Goal: Task Accomplishment & Management: Complete application form

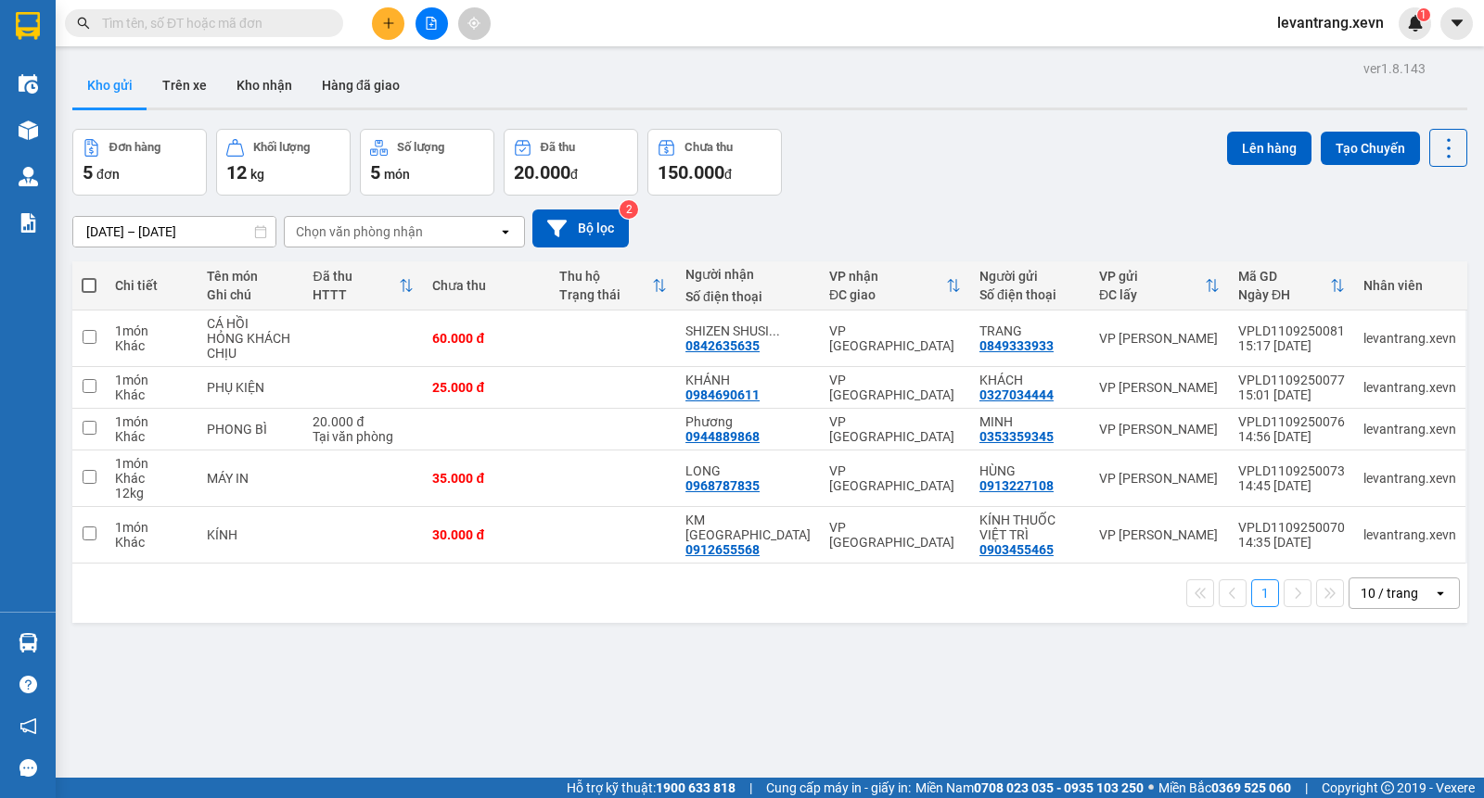
click at [1099, 206] on div "09/09/2025 – 11/09/2025 Press the down arrow key to interact with the calendar …" at bounding box center [769, 229] width 1395 height 66
click at [918, 158] on div "Đơn hàng 5 đơn Khối lượng 12 kg Số lượng 5 món Đã thu 20.000 đ Chưa thu 150.000…" at bounding box center [769, 162] width 1395 height 67
click at [1388, 338] on icon at bounding box center [1394, 338] width 13 height 13
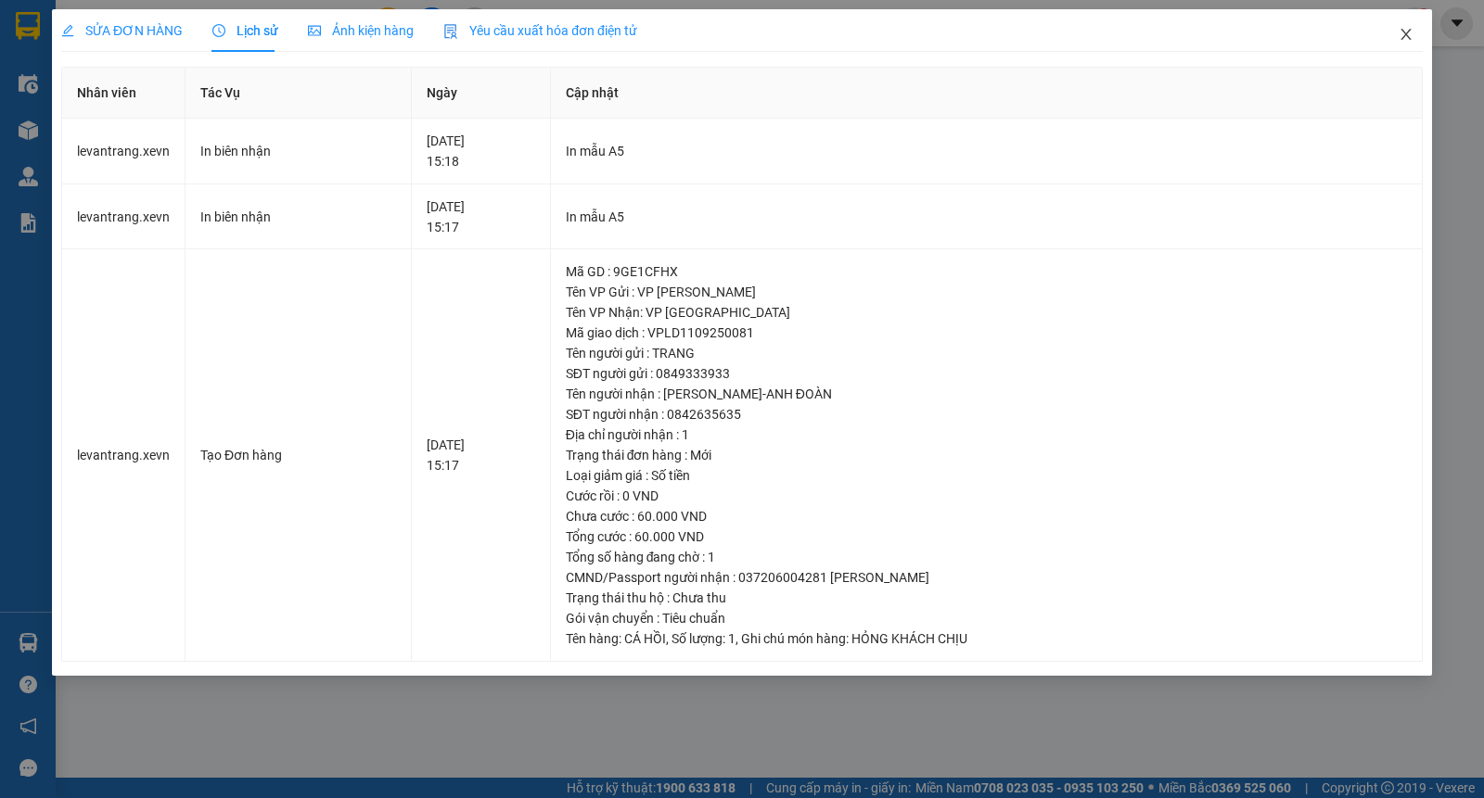
click at [1406, 25] on span "Close" at bounding box center [1406, 35] width 52 height 52
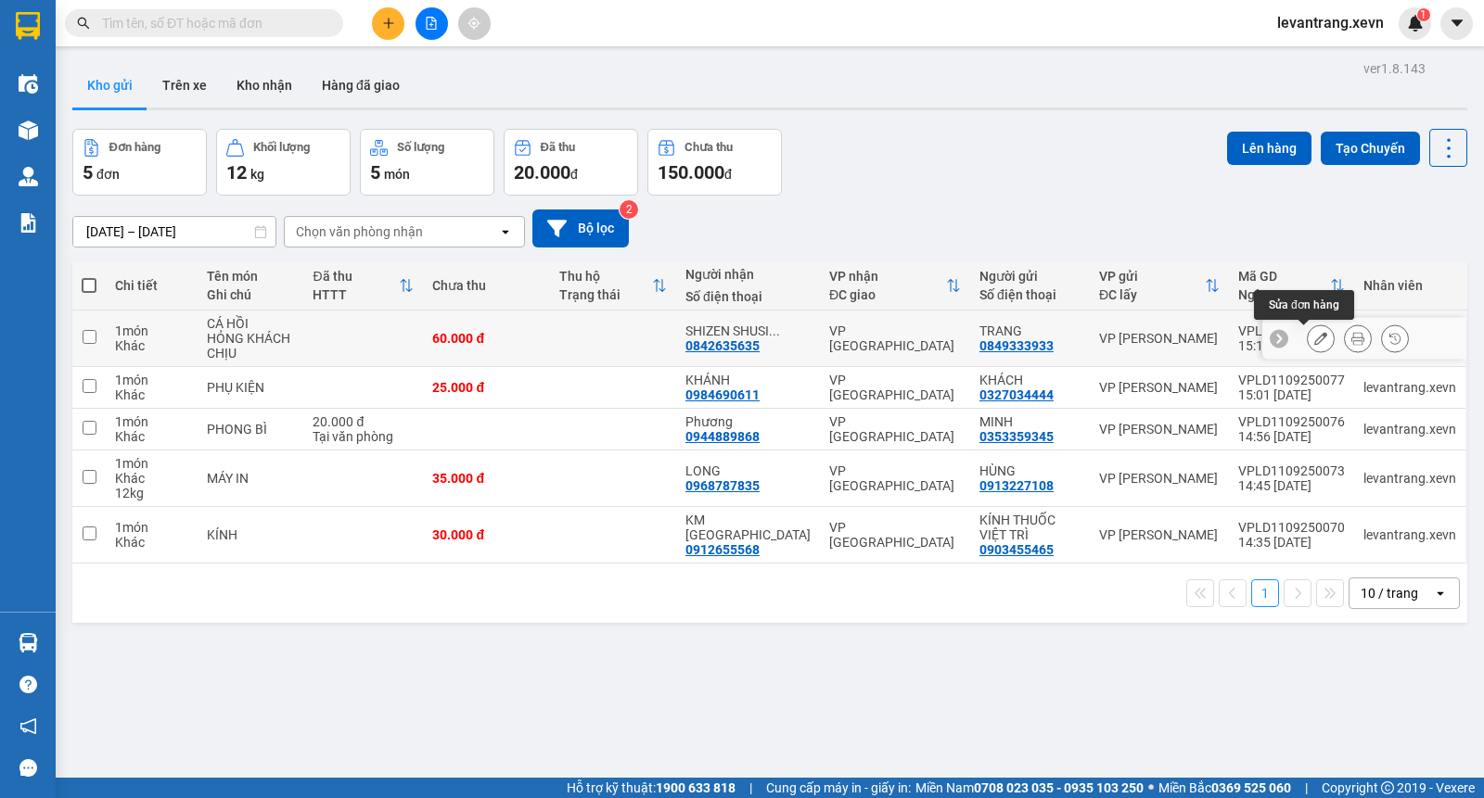
click at [1314, 341] on icon at bounding box center [1320, 338] width 13 height 13
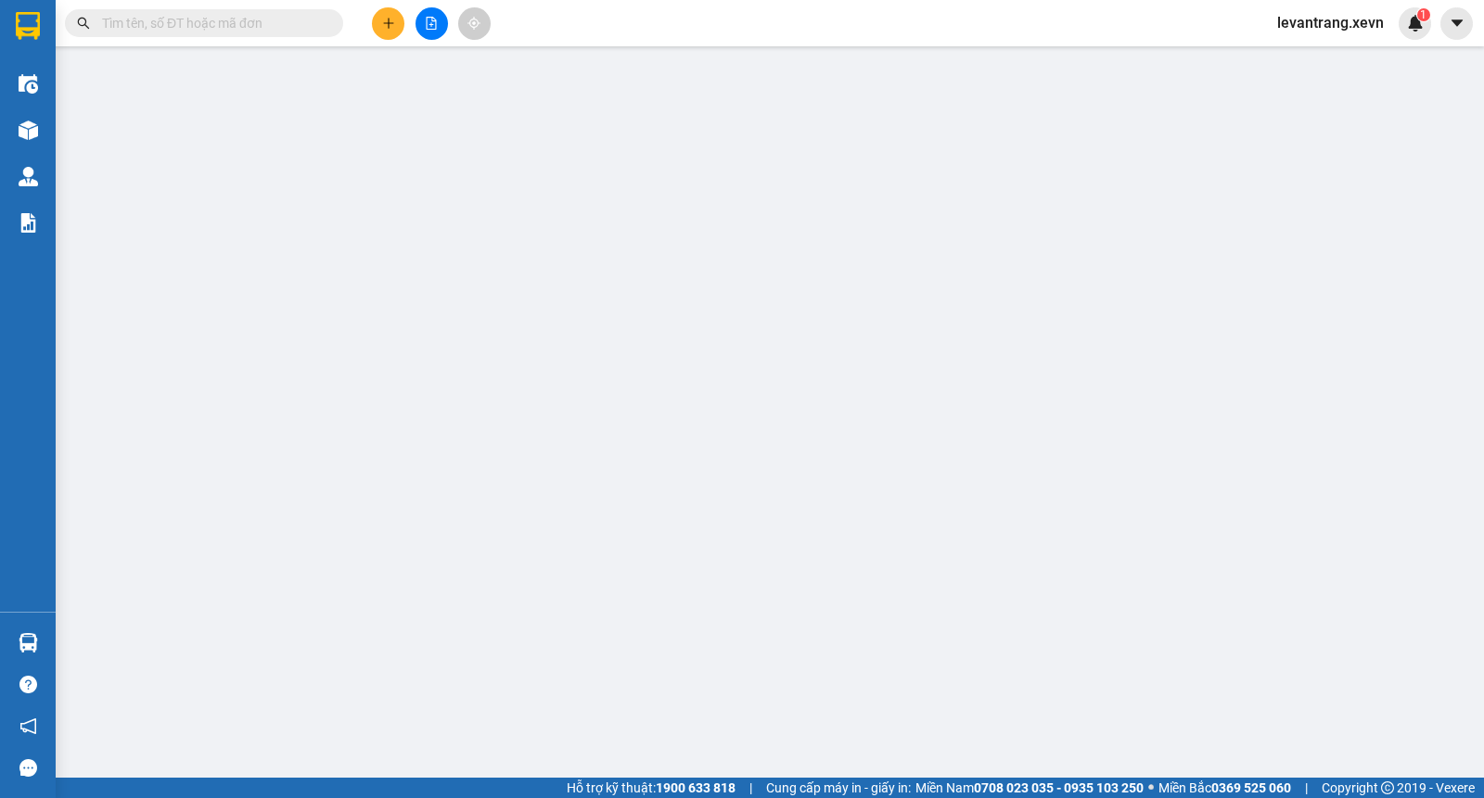
type input "0849333933"
type input "0842635635"
type input "037206004281 TRẦN VIỆT ANH"
type input "1"
type input "60.000"
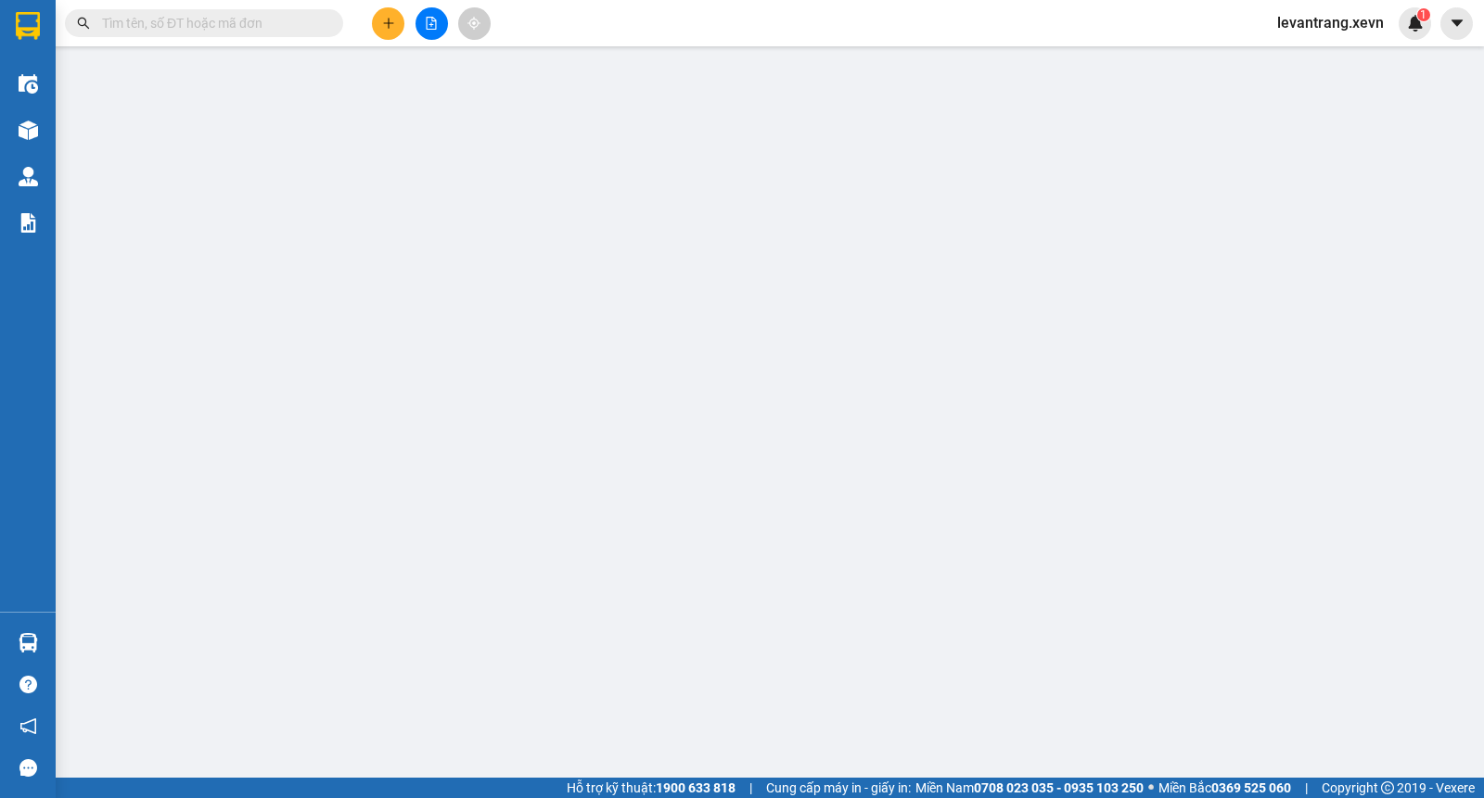
type input "60.000"
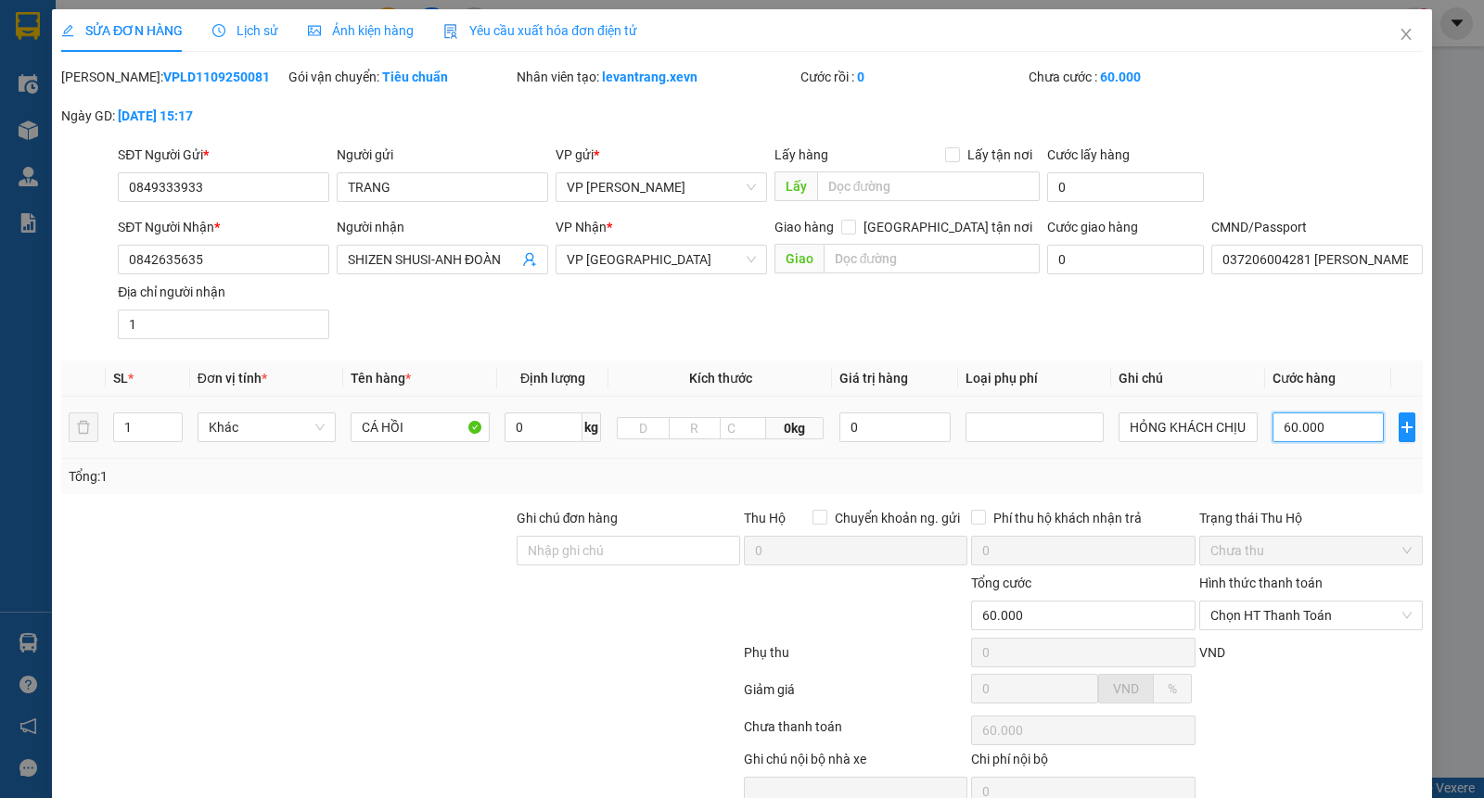
click at [1296, 430] on input "60.000" at bounding box center [1327, 428] width 111 height 30
type input "5"
type input "50"
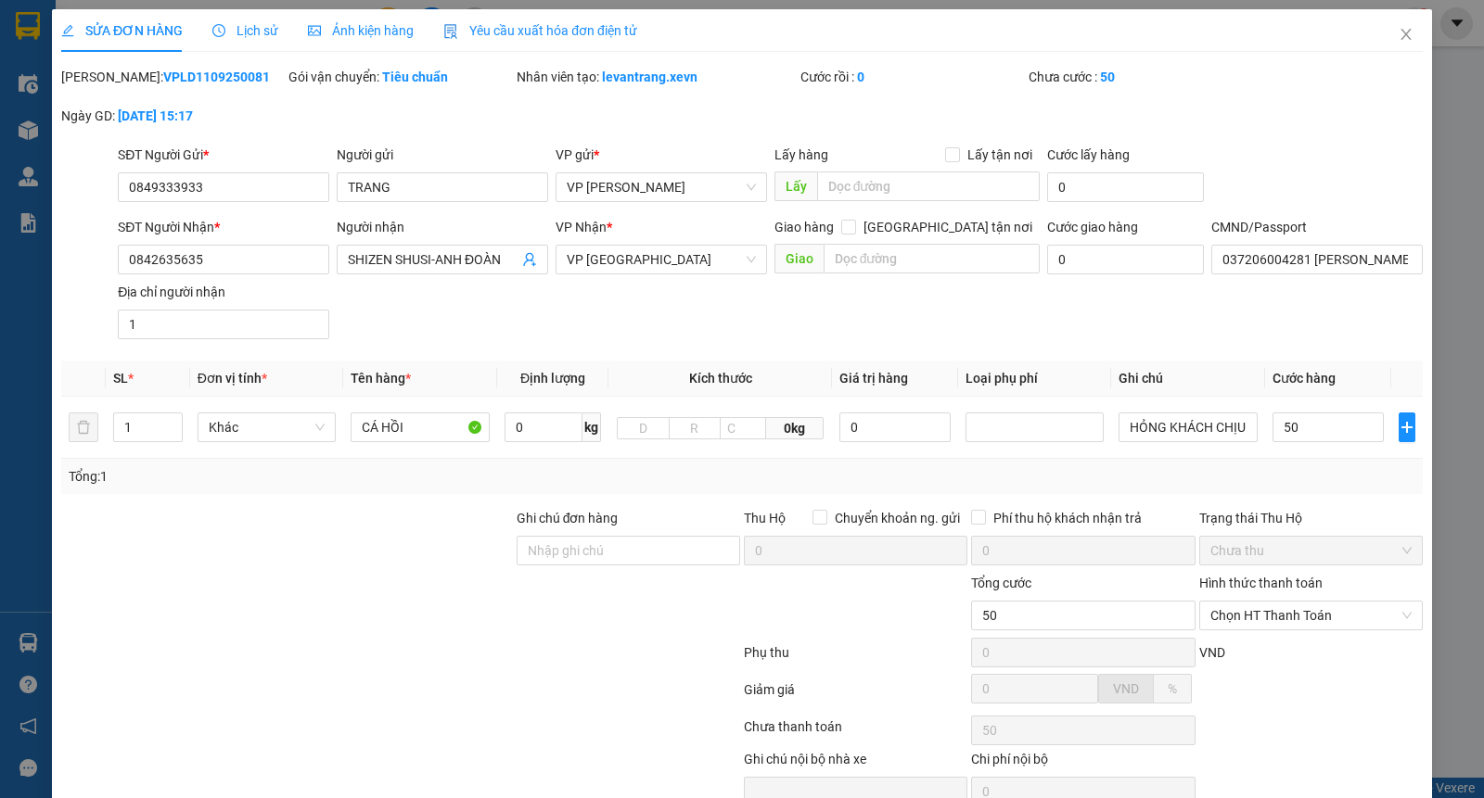
type input "50.000"
click at [1289, 335] on div "SĐT Người Nhận * 0842635635 Người nhận SHIZEN SHUSI-ANH ĐOÀN VP Nhận * VP Ninh …" at bounding box center [770, 282] width 1312 height 130
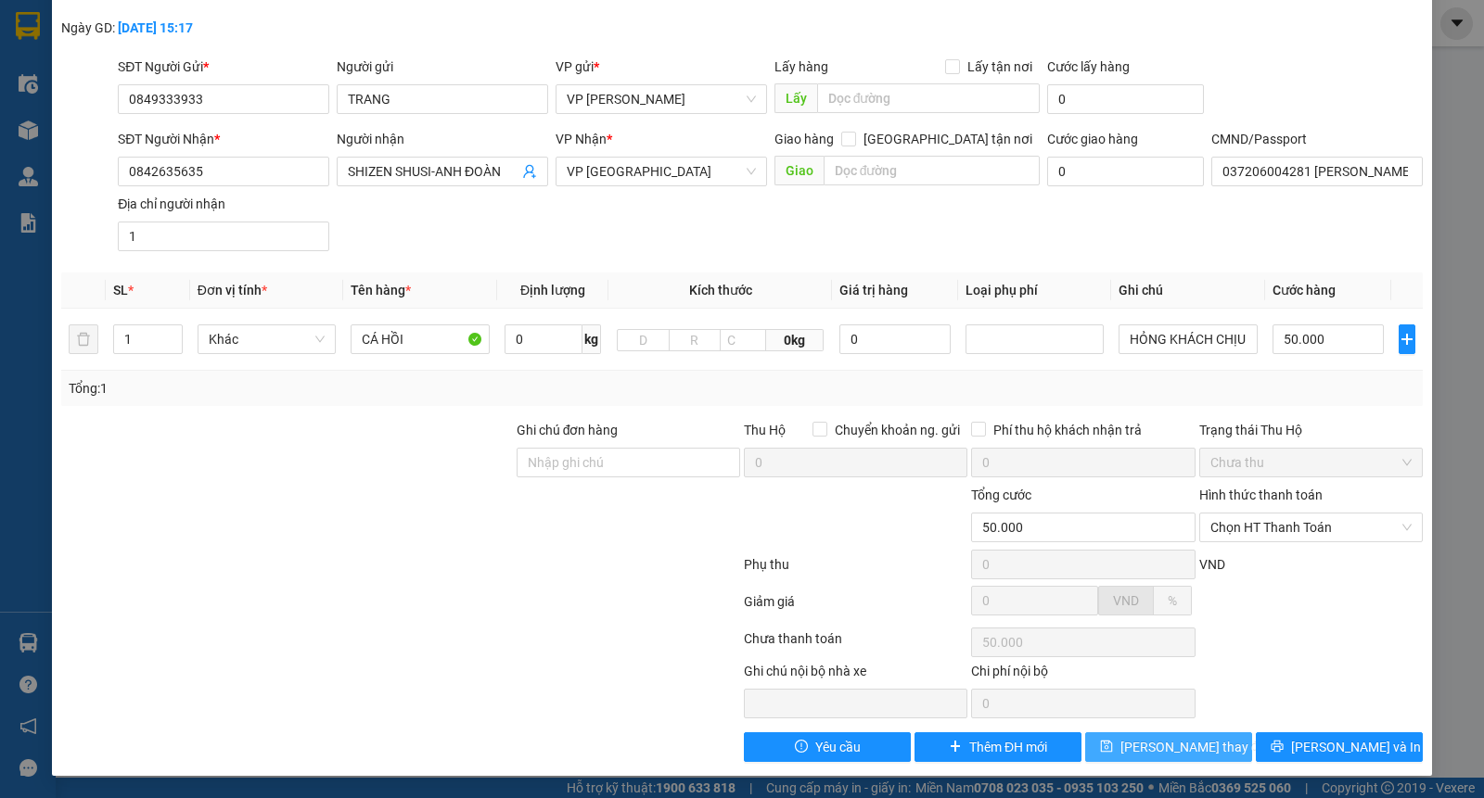
click at [1143, 746] on span "Lưu thay đổi" at bounding box center [1194, 747] width 148 height 20
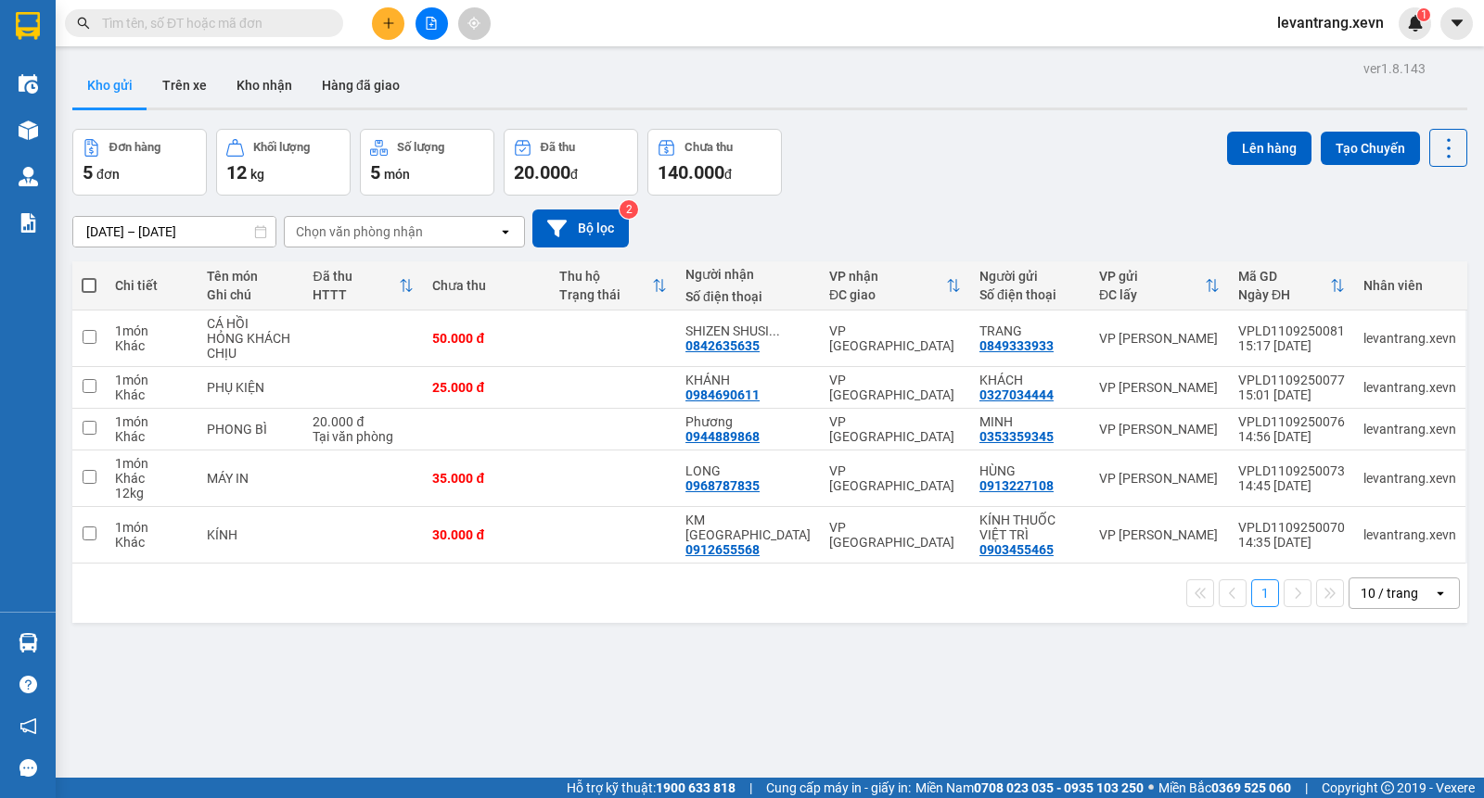
click at [1080, 189] on div "Đơn hàng 5 đơn Khối lượng 12 kg Số lượng 5 món Đã thu 20.000 đ Chưa thu 140.000…" at bounding box center [769, 162] width 1395 height 67
drag, startPoint x: 1004, startPoint y: 172, endPoint x: 977, endPoint y: 170, distance: 28.0
click at [1003, 172] on div "Đơn hàng 5 đơn Khối lượng 12 kg Số lượng 5 món Đã thu 20.000 đ Chưa thu 140.000…" at bounding box center [769, 162] width 1395 height 67
click at [1044, 192] on div "Đơn hàng 5 đơn Khối lượng 12 kg Số lượng 5 món Đã thu 20.000 đ Chưa thu 140.000…" at bounding box center [769, 162] width 1395 height 67
click at [91, 281] on span at bounding box center [89, 285] width 15 height 15
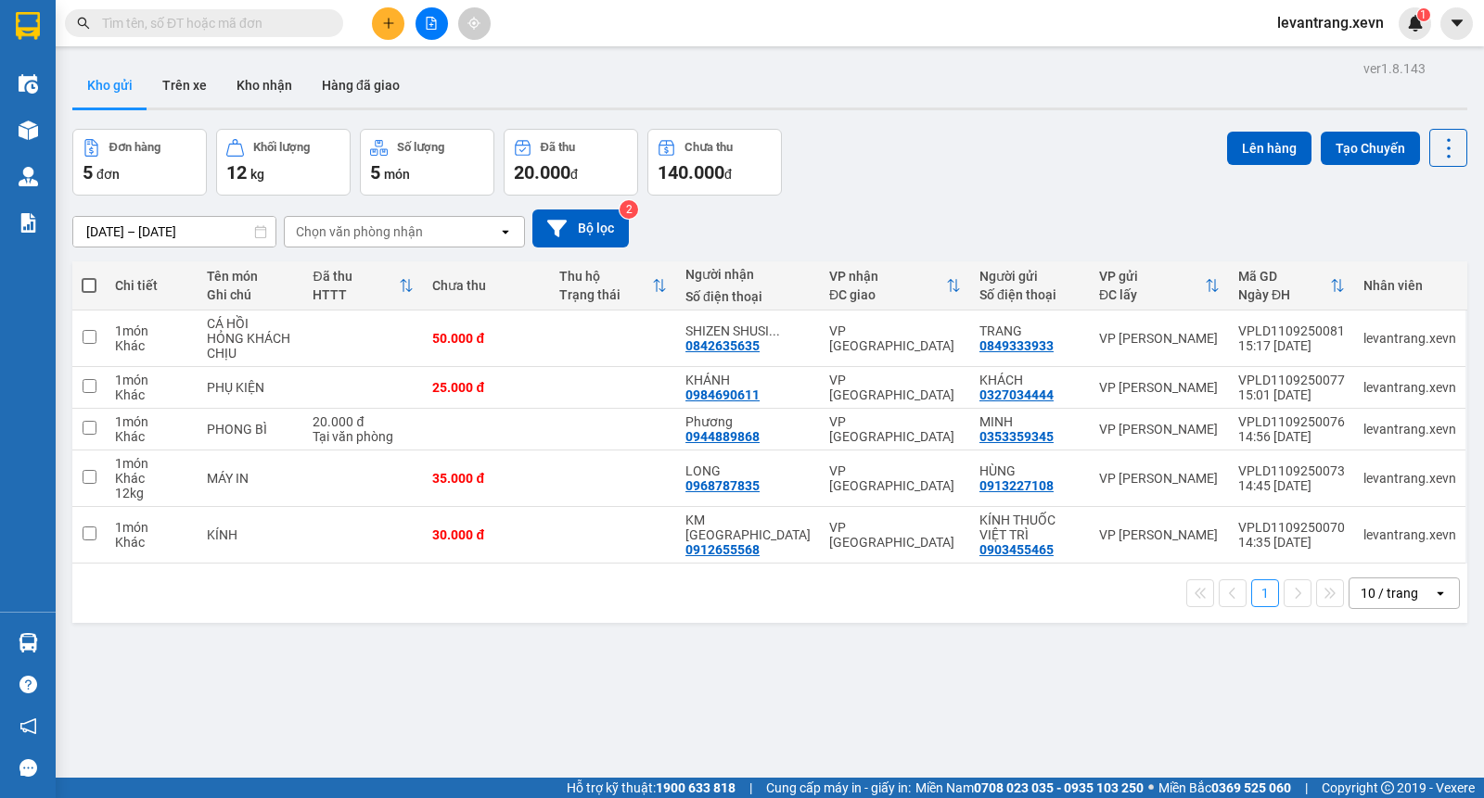
click at [89, 276] on input "checkbox" at bounding box center [89, 276] width 0 height 0
checkbox input "true"
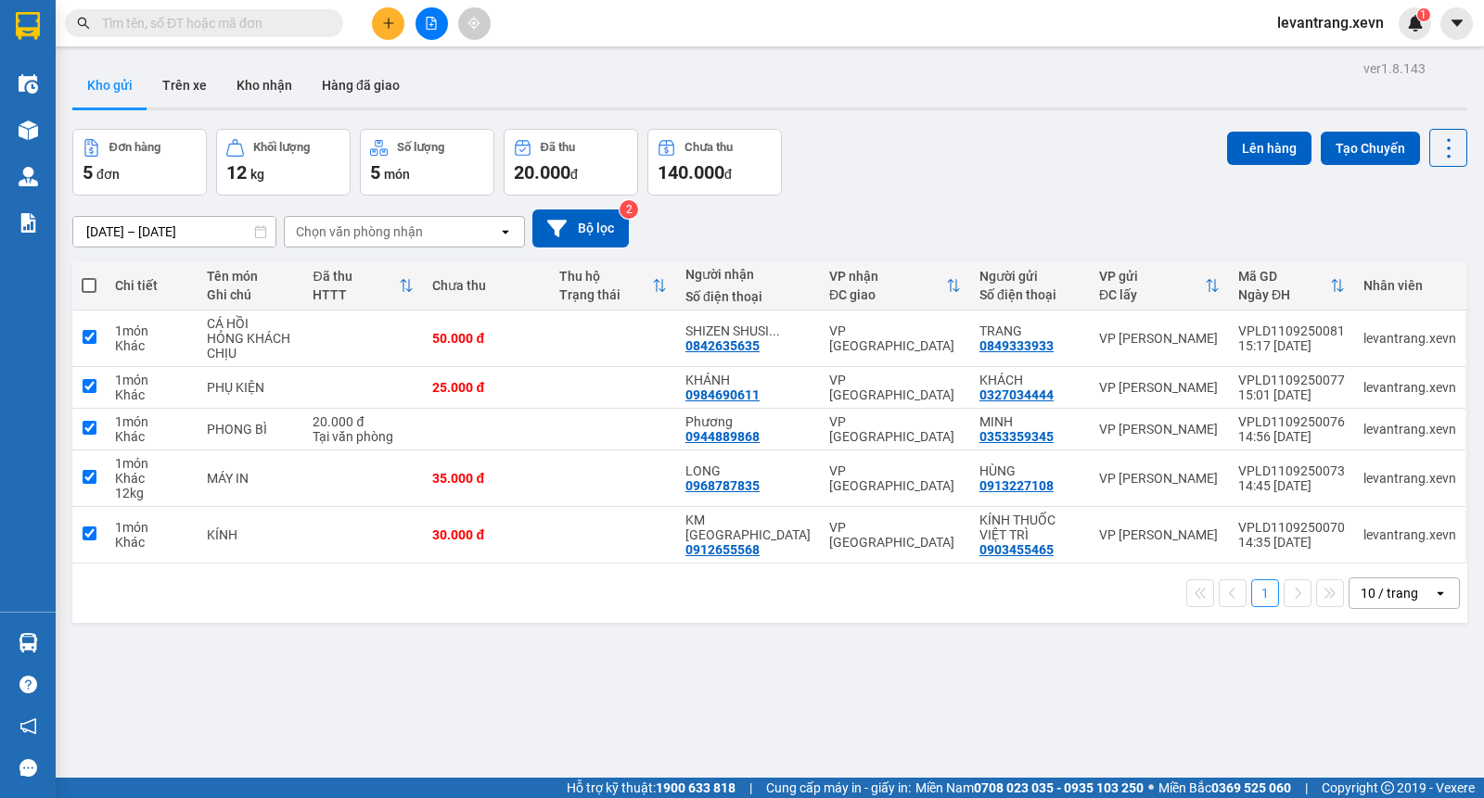
checkbox input "true"
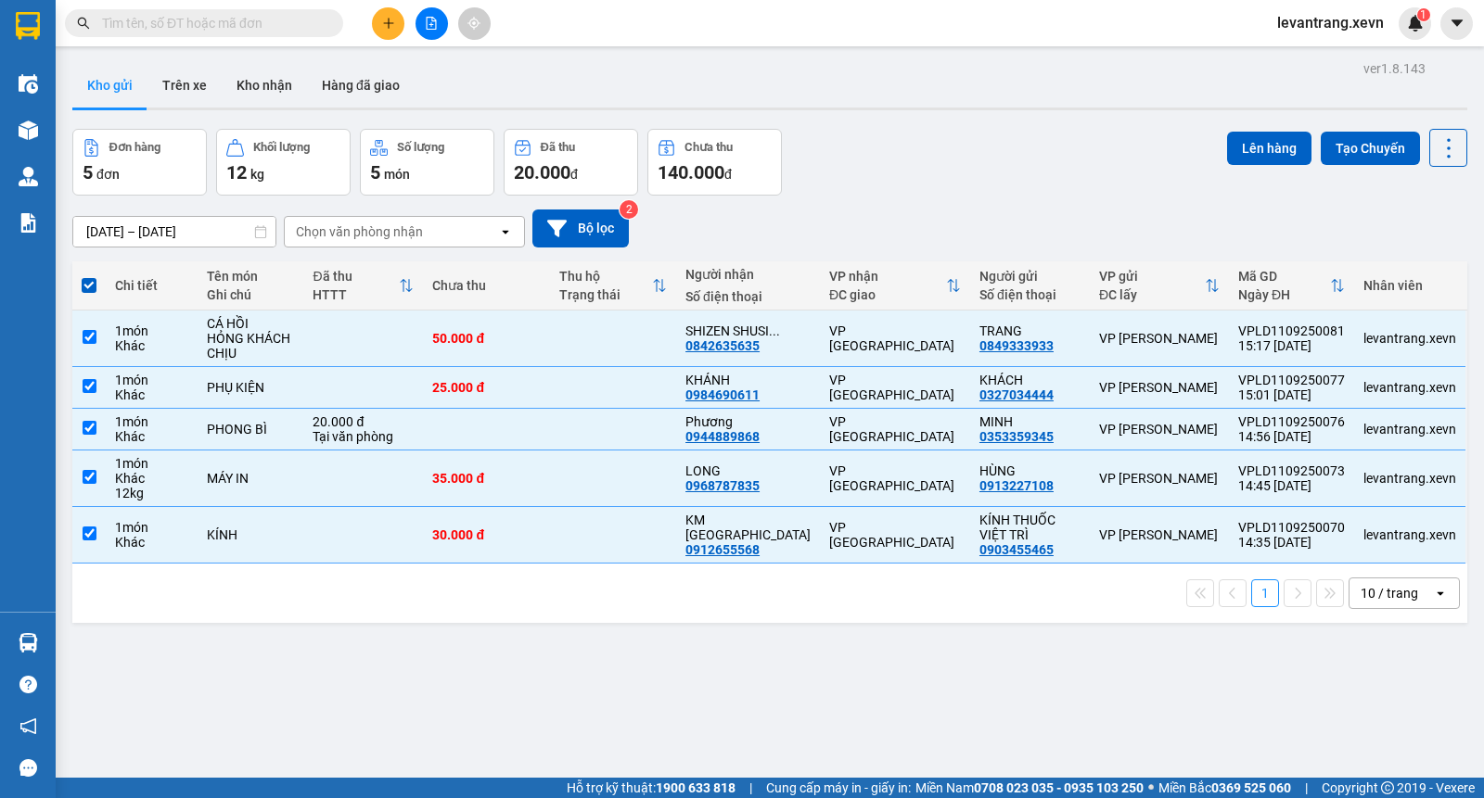
click at [943, 197] on div "09/09/2025 – 11/09/2025 Press the down arrow key to interact with the calendar …" at bounding box center [769, 229] width 1395 height 66
click at [385, 20] on icon "plus" at bounding box center [388, 23] width 13 height 13
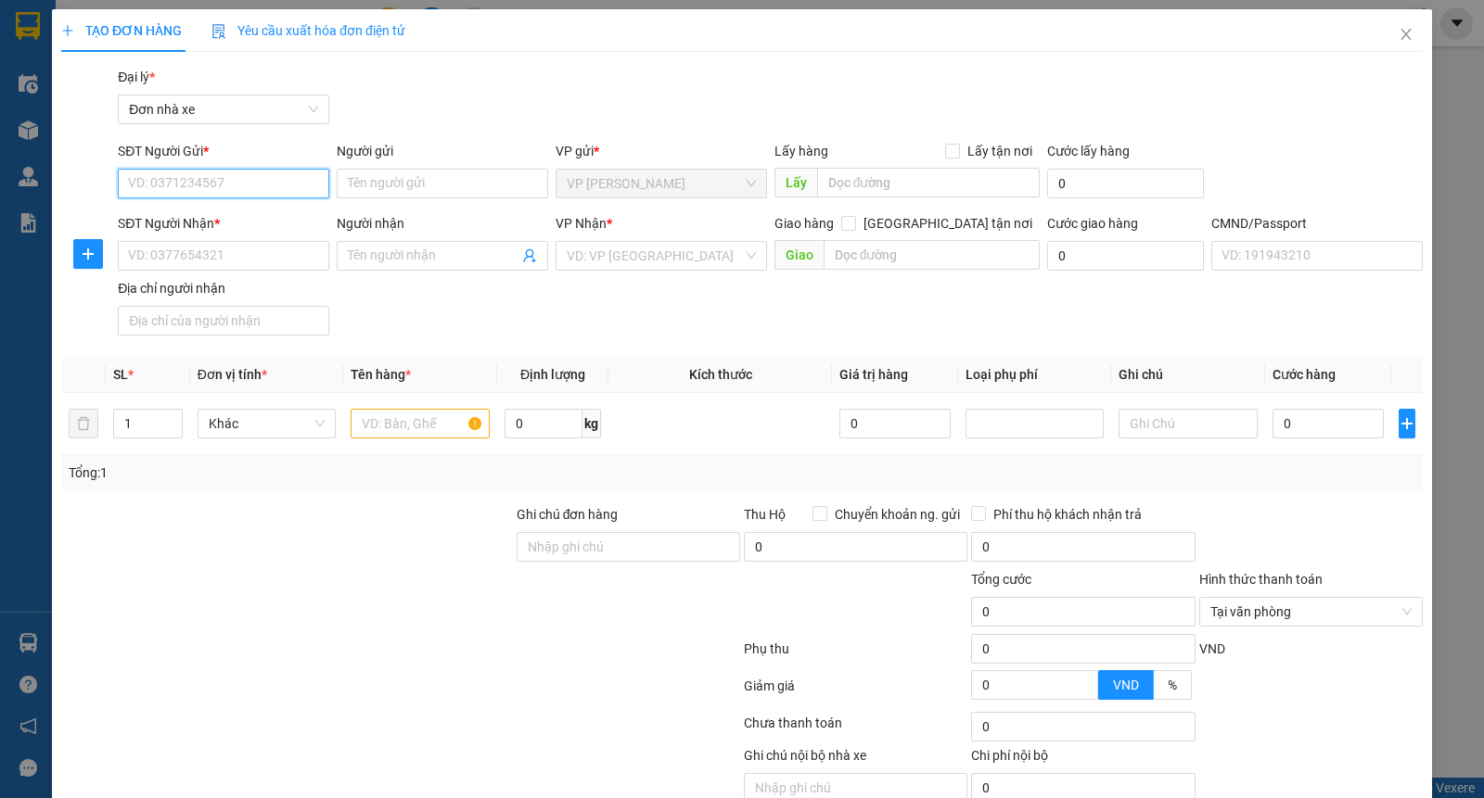
click at [204, 189] on input "SĐT Người Gửi *" at bounding box center [223, 184] width 211 height 30
type input "0916510033"
click at [228, 218] on div "0916510033 - TRANG" at bounding box center [221, 221] width 186 height 20
type input "TRANG"
type input "0947728289"
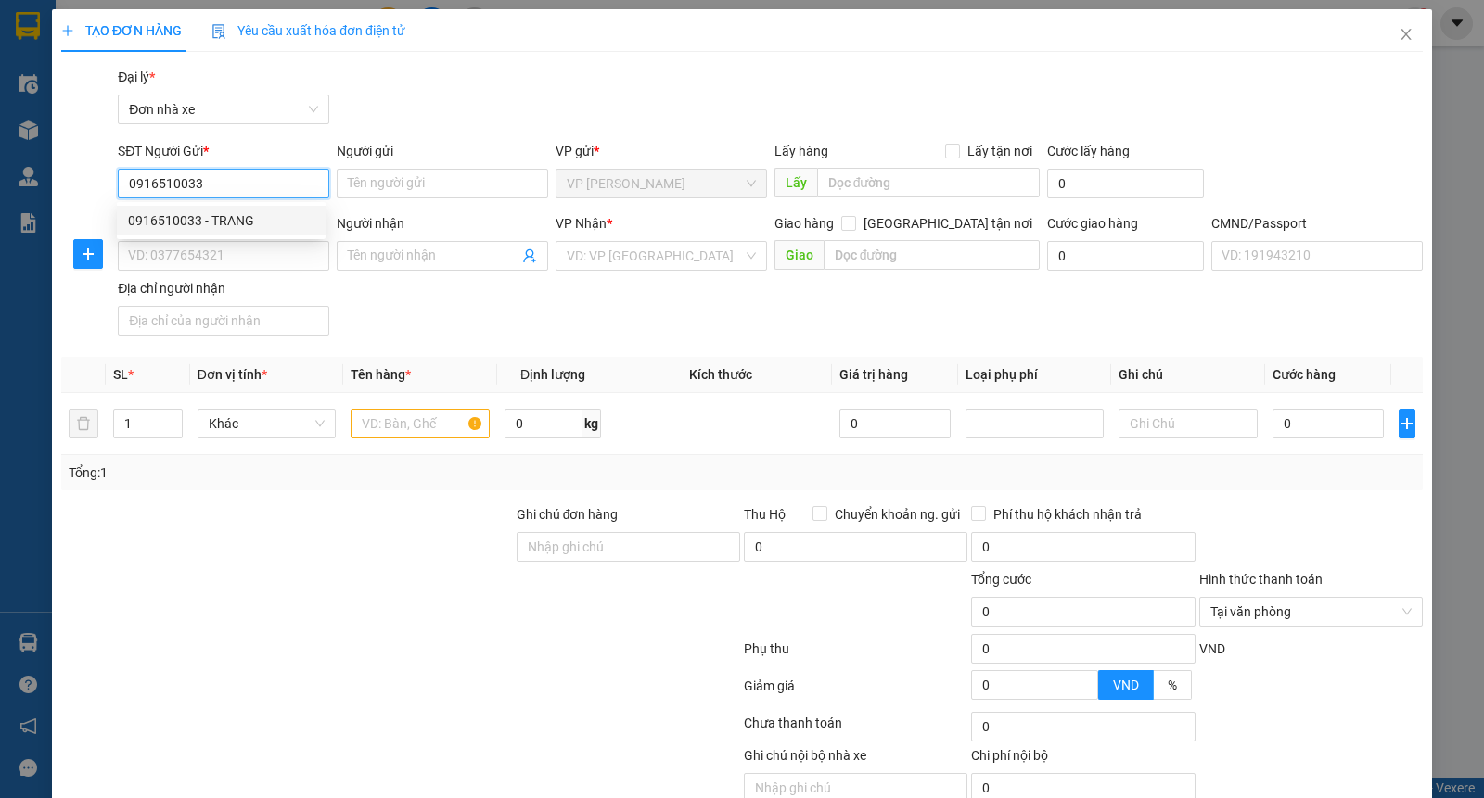
type input "HẰNG"
type input "037181008274 dương trúc loan hằng"
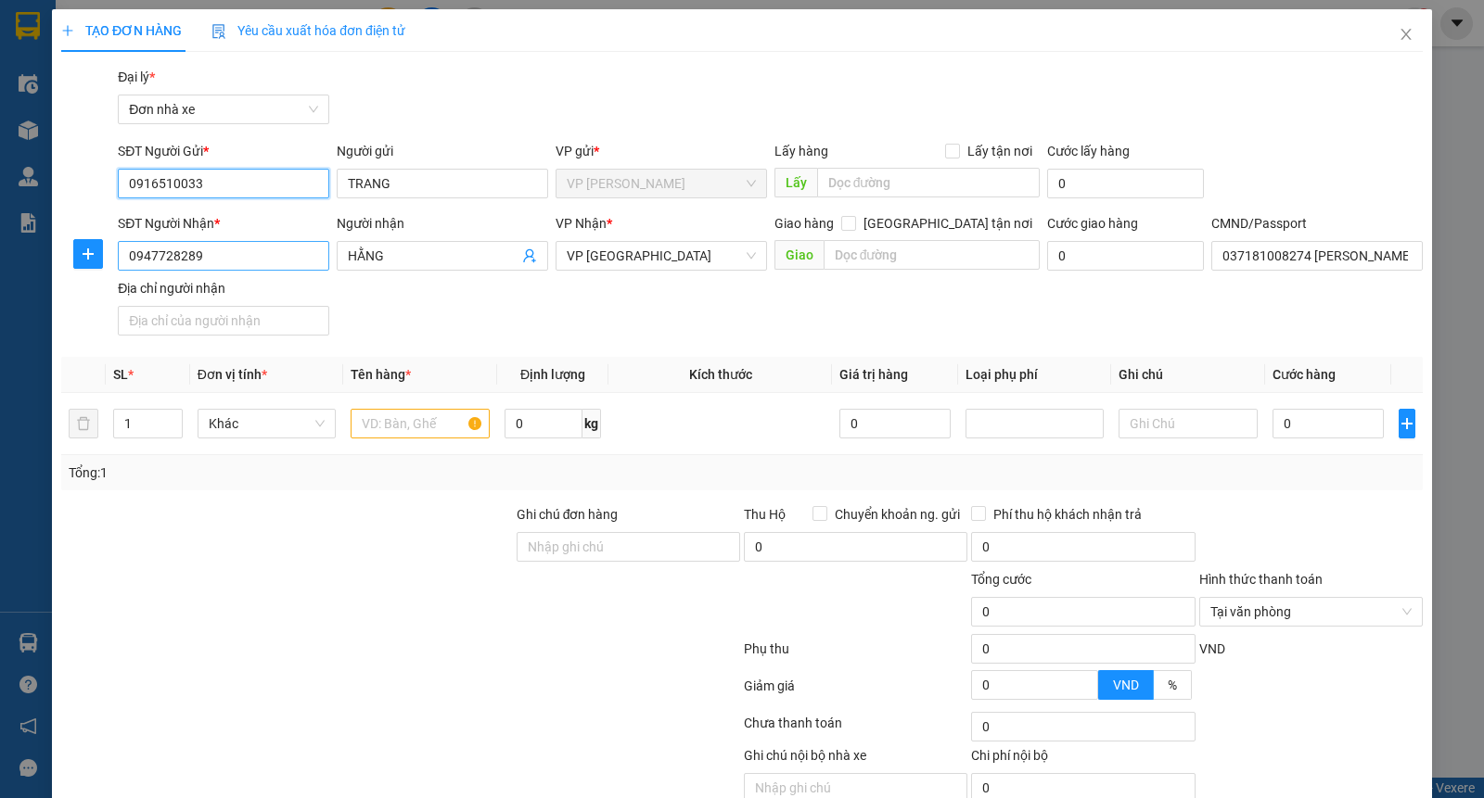
type input "0916510033"
click at [261, 261] on input "0947728289" at bounding box center [223, 256] width 211 height 30
click at [242, 289] on div "0947728289 - HẰNG" at bounding box center [221, 293] width 186 height 20
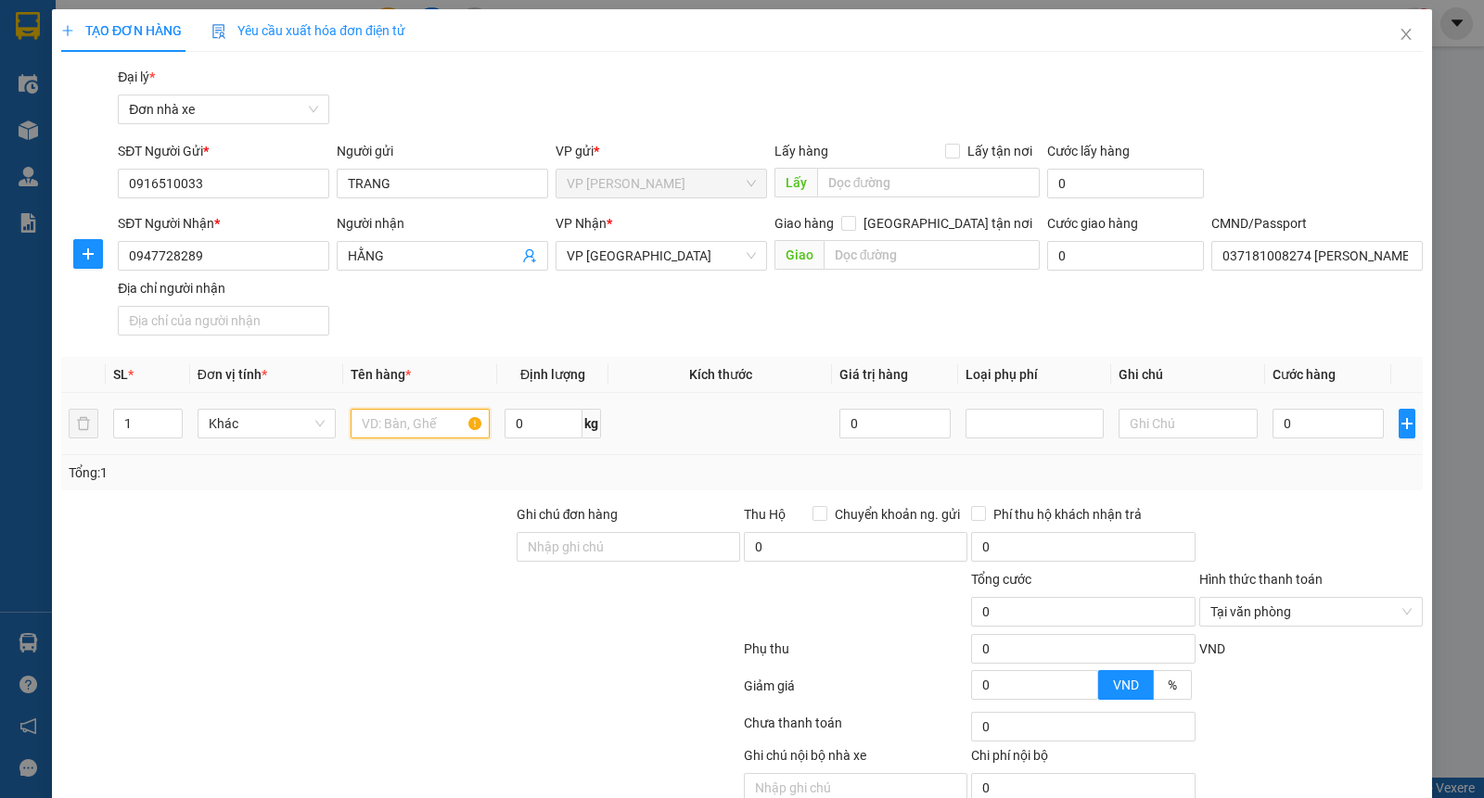
click at [427, 431] on input "text" at bounding box center [420, 424] width 139 height 30
type input "PHONG BÌ"
click at [1296, 429] on input "0" at bounding box center [1327, 424] width 111 height 30
type input "2"
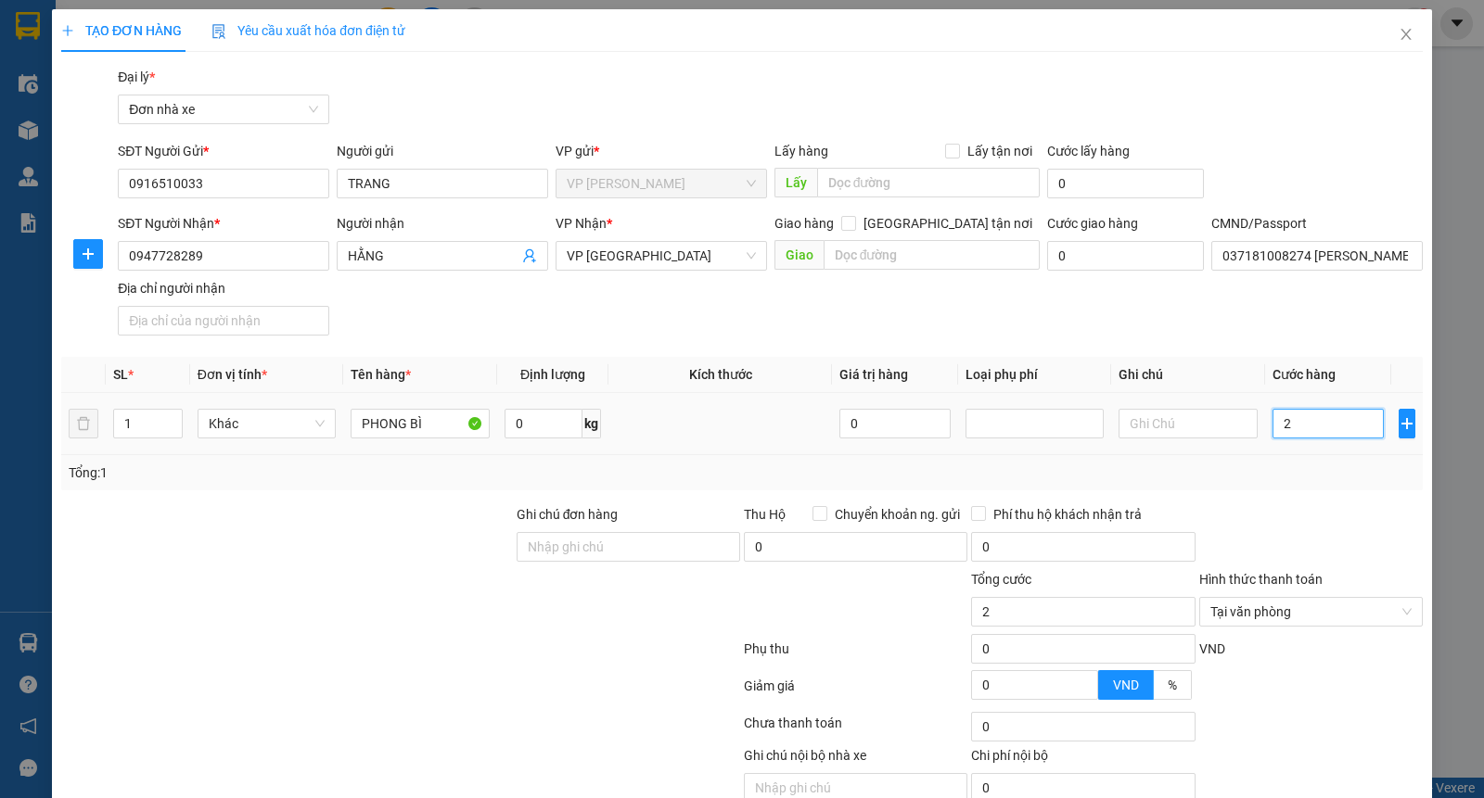
type input "20"
type input "20.000"
click at [1305, 470] on div "Tổng: 1" at bounding box center [742, 473] width 1347 height 20
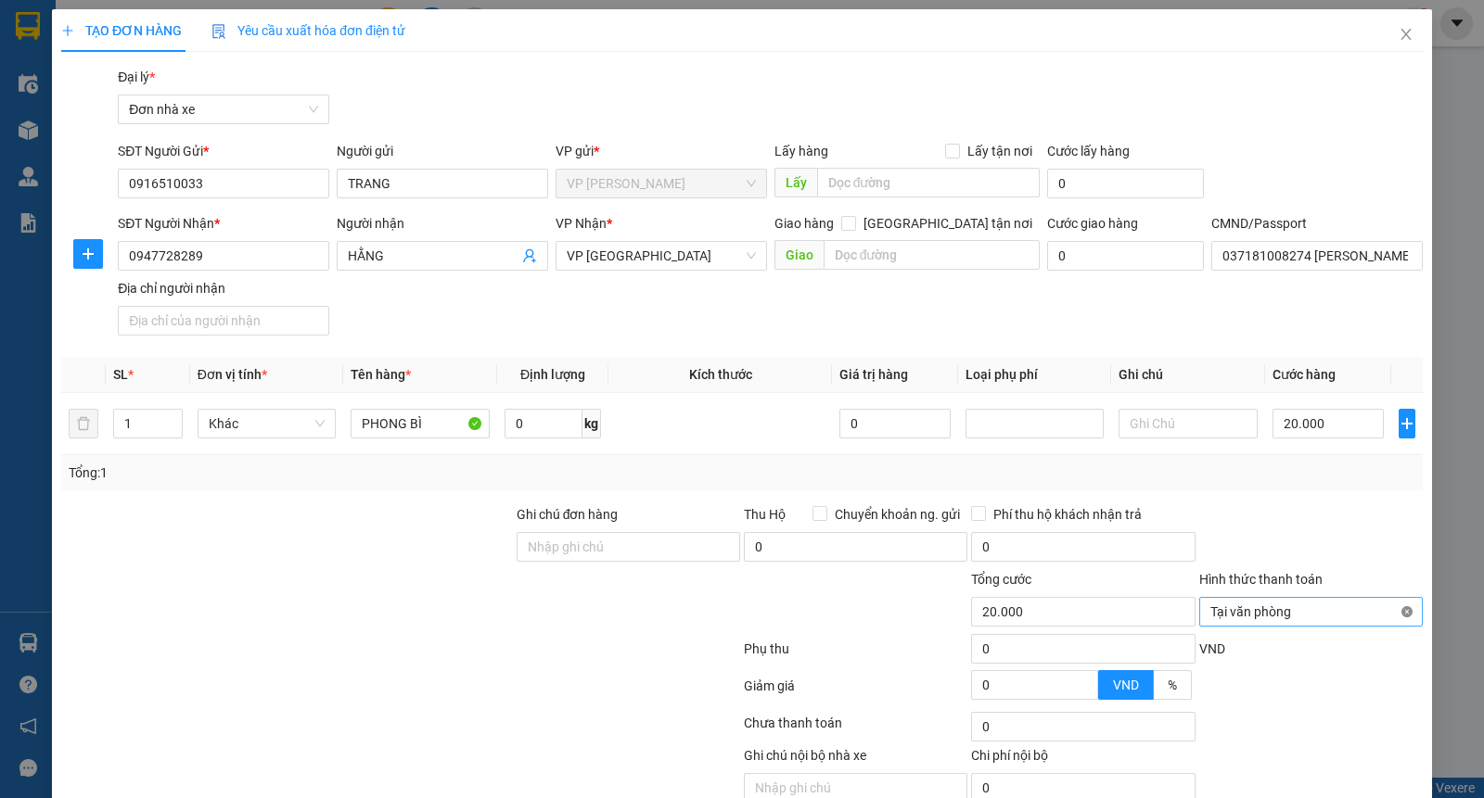
type input "20.000"
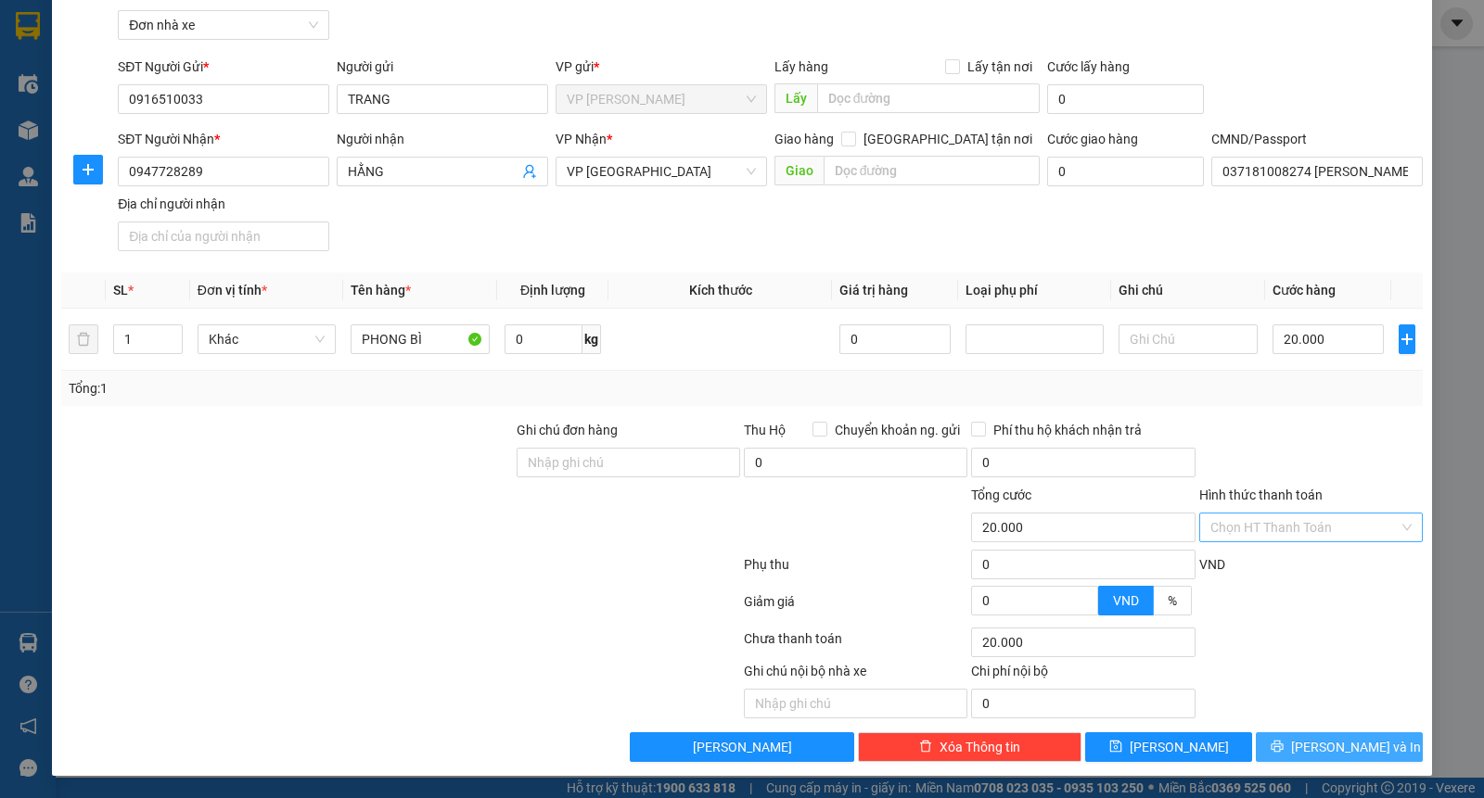
click at [1311, 747] on span "Lưu và In" at bounding box center [1356, 747] width 130 height 20
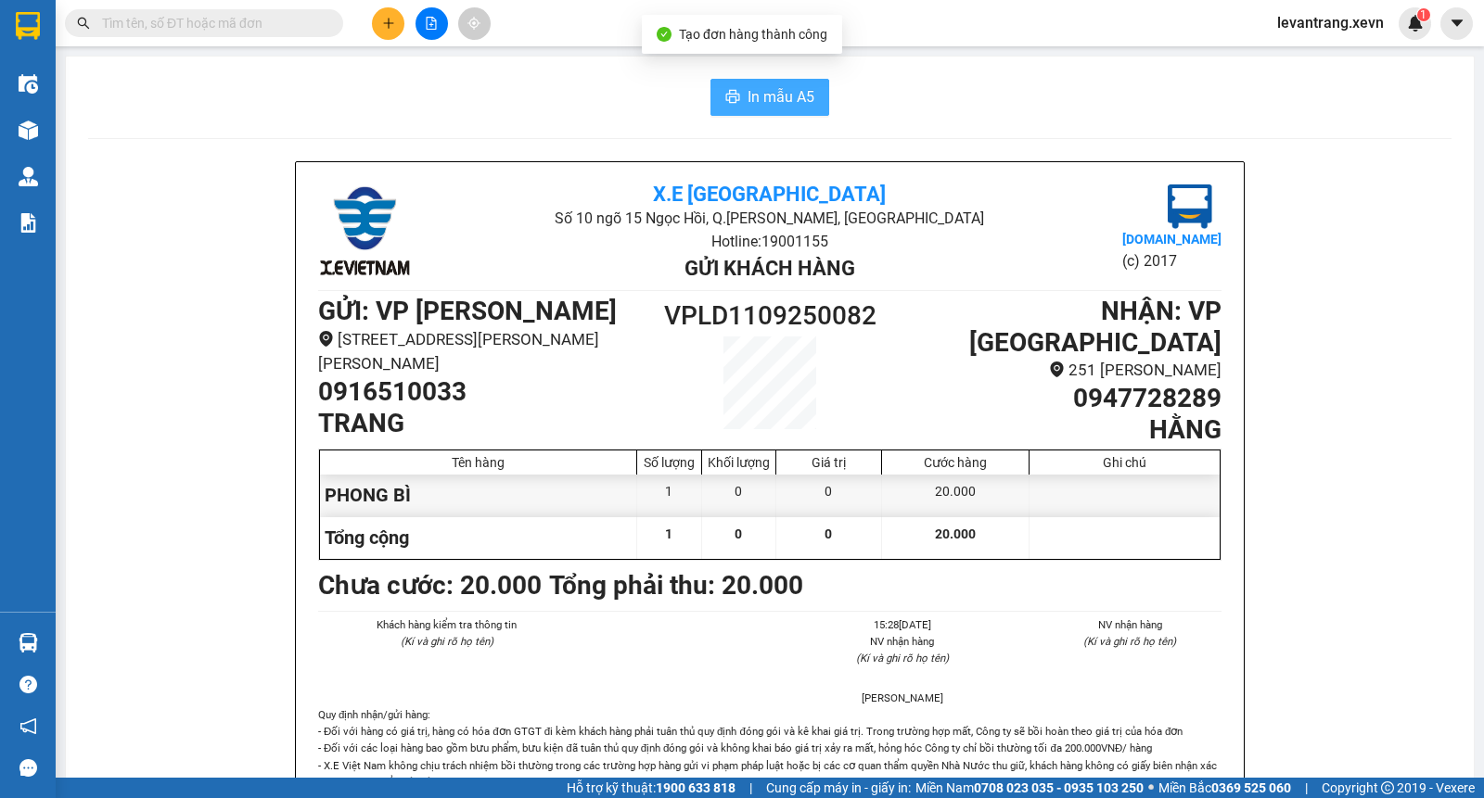
click at [781, 109] on button "In mẫu A5" at bounding box center [769, 97] width 119 height 37
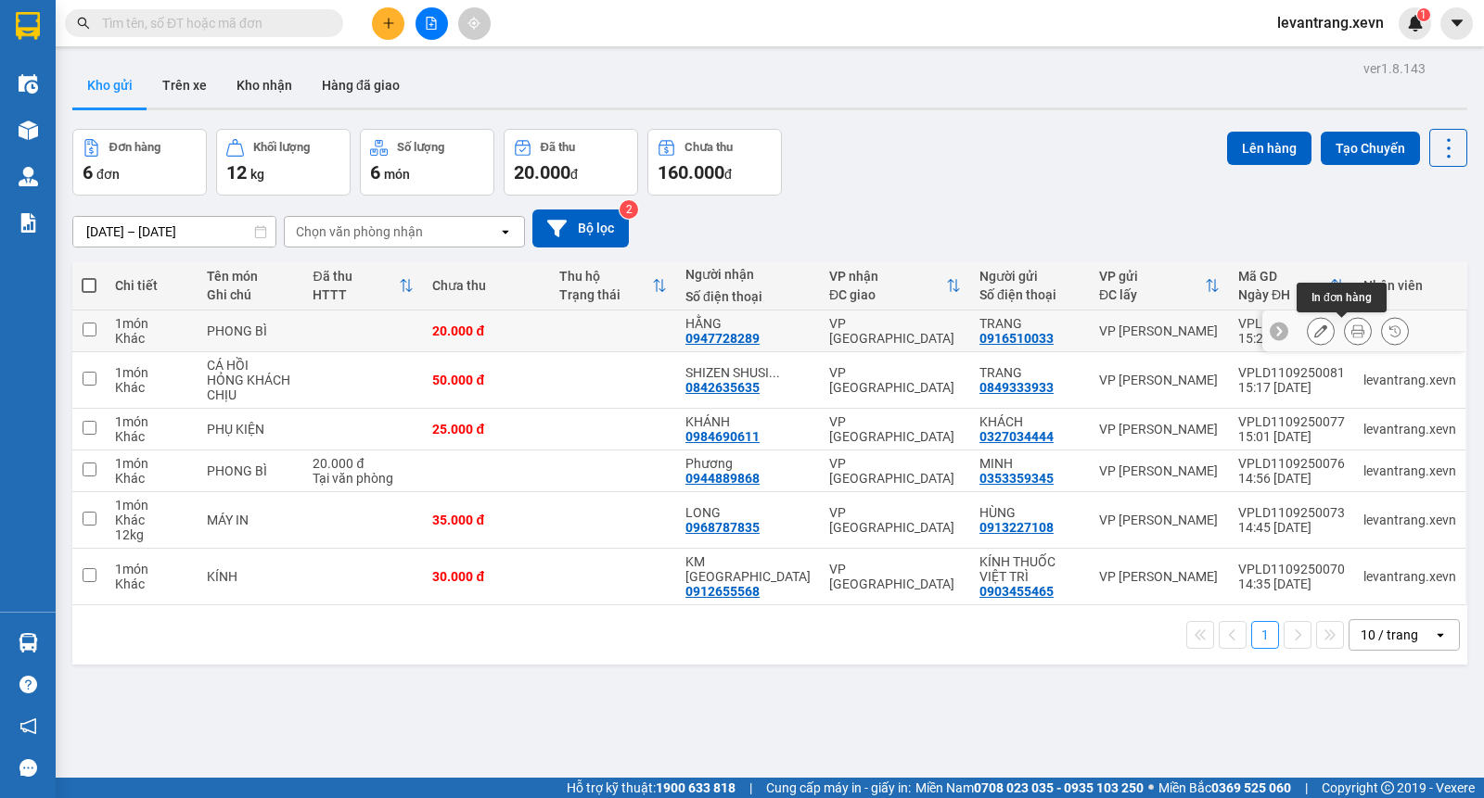
click at [1347, 338] on button at bounding box center [1358, 331] width 26 height 32
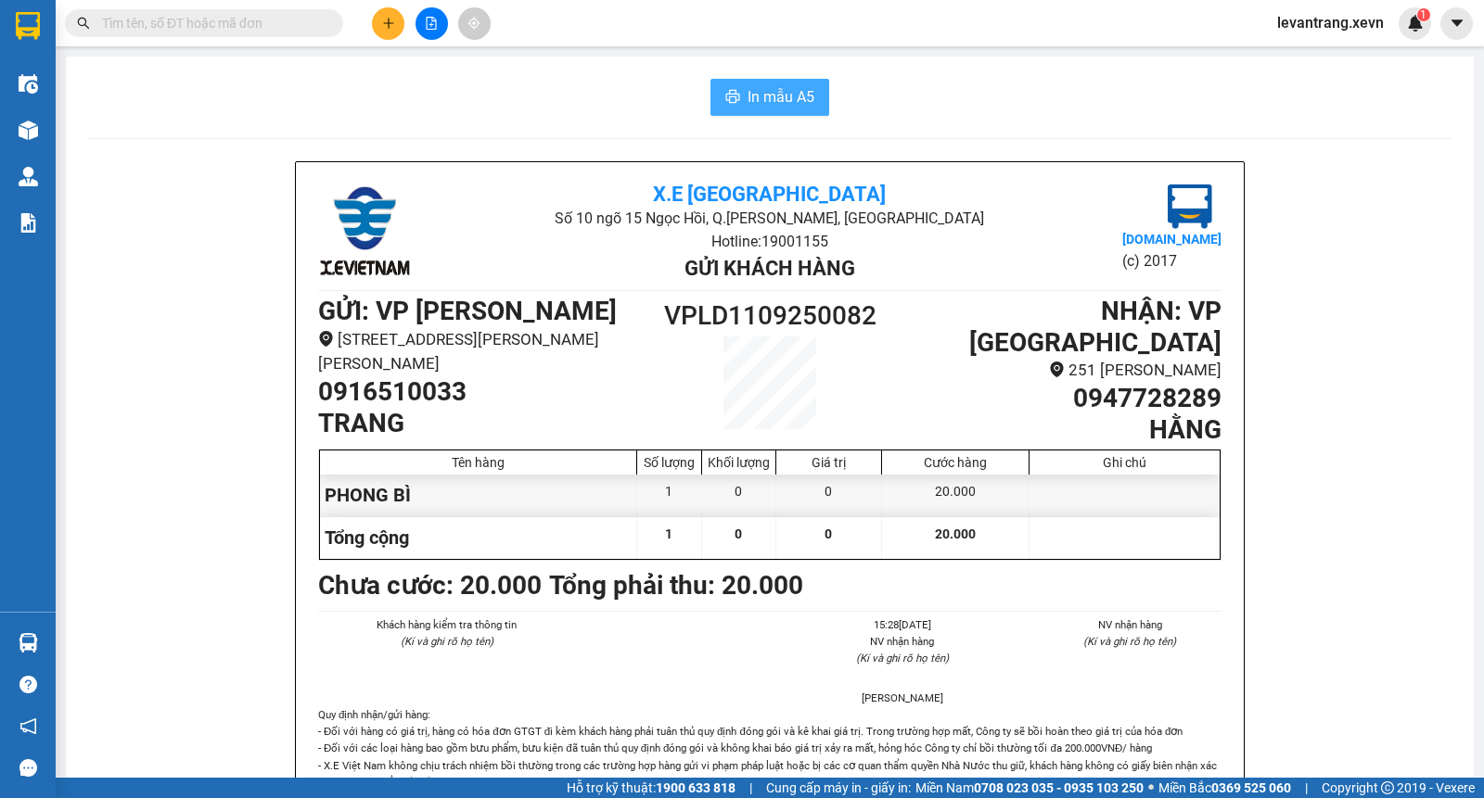
click at [752, 96] on span "In mẫu A5" at bounding box center [780, 96] width 67 height 23
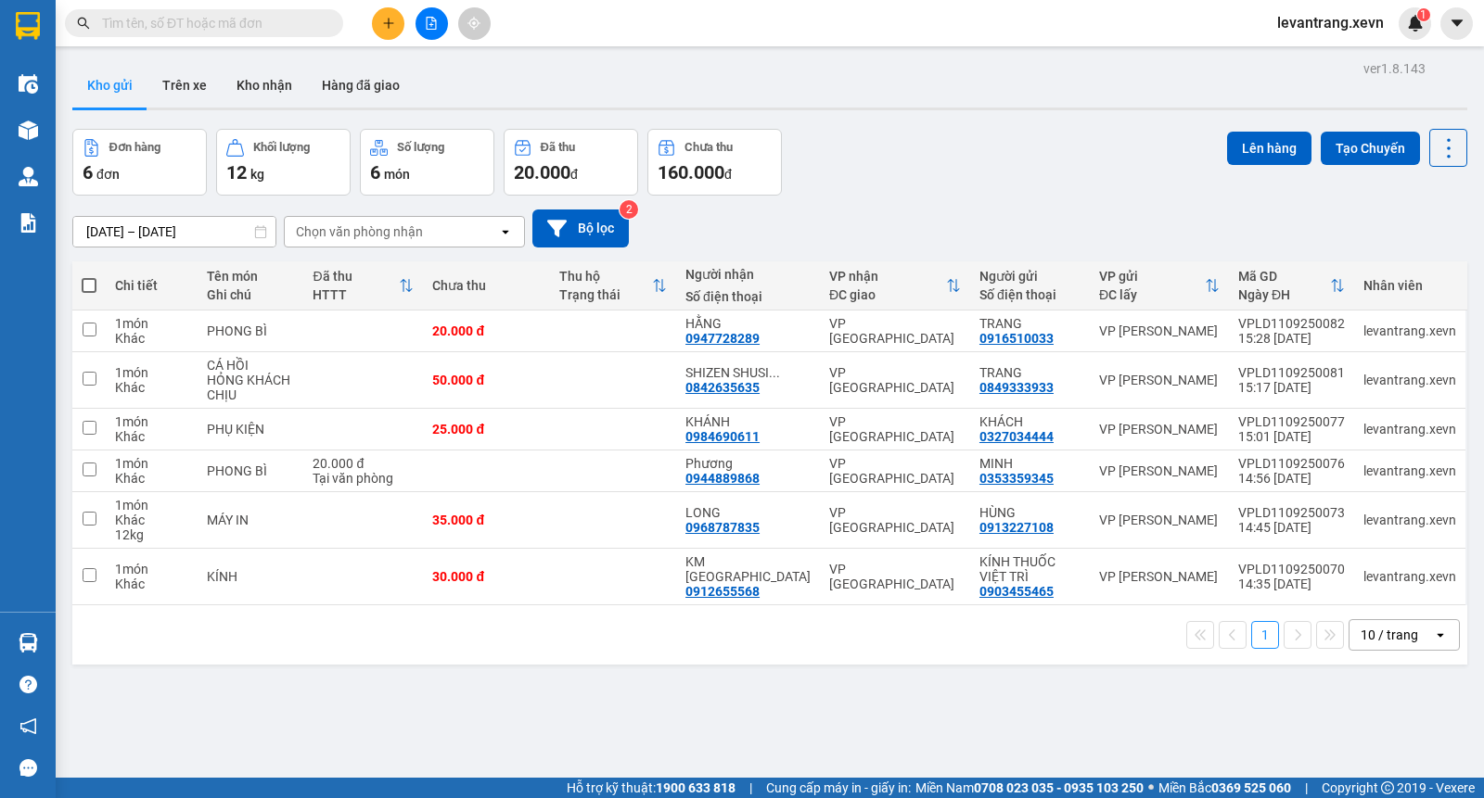
click at [947, 162] on div "Đơn hàng 6 đơn Khối lượng 12 kg Số lượng 6 món Đã thu 20.000 đ Chưa thu 160.000…" at bounding box center [769, 162] width 1395 height 67
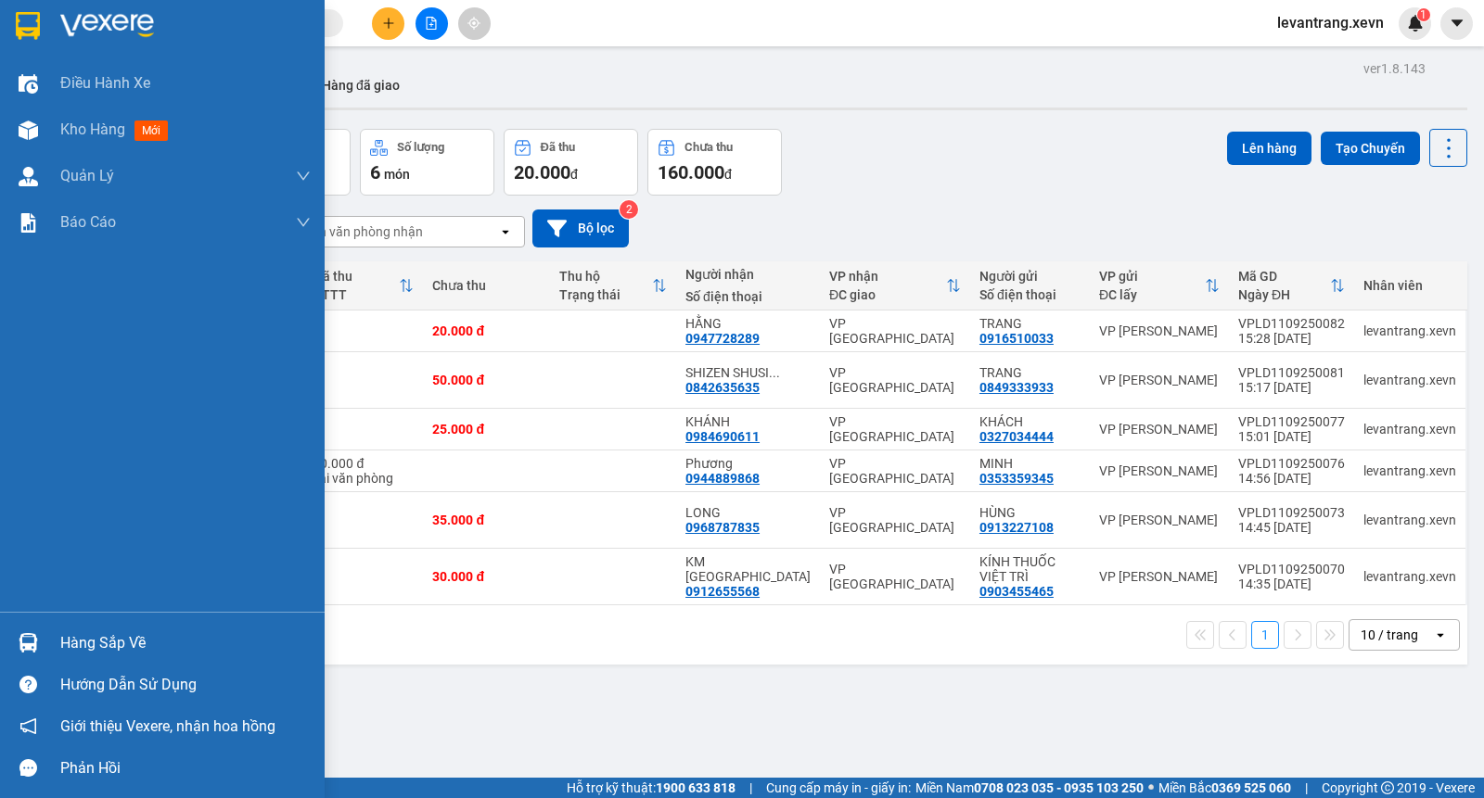
click at [49, 637] on div "Hàng sắp về" at bounding box center [162, 643] width 325 height 42
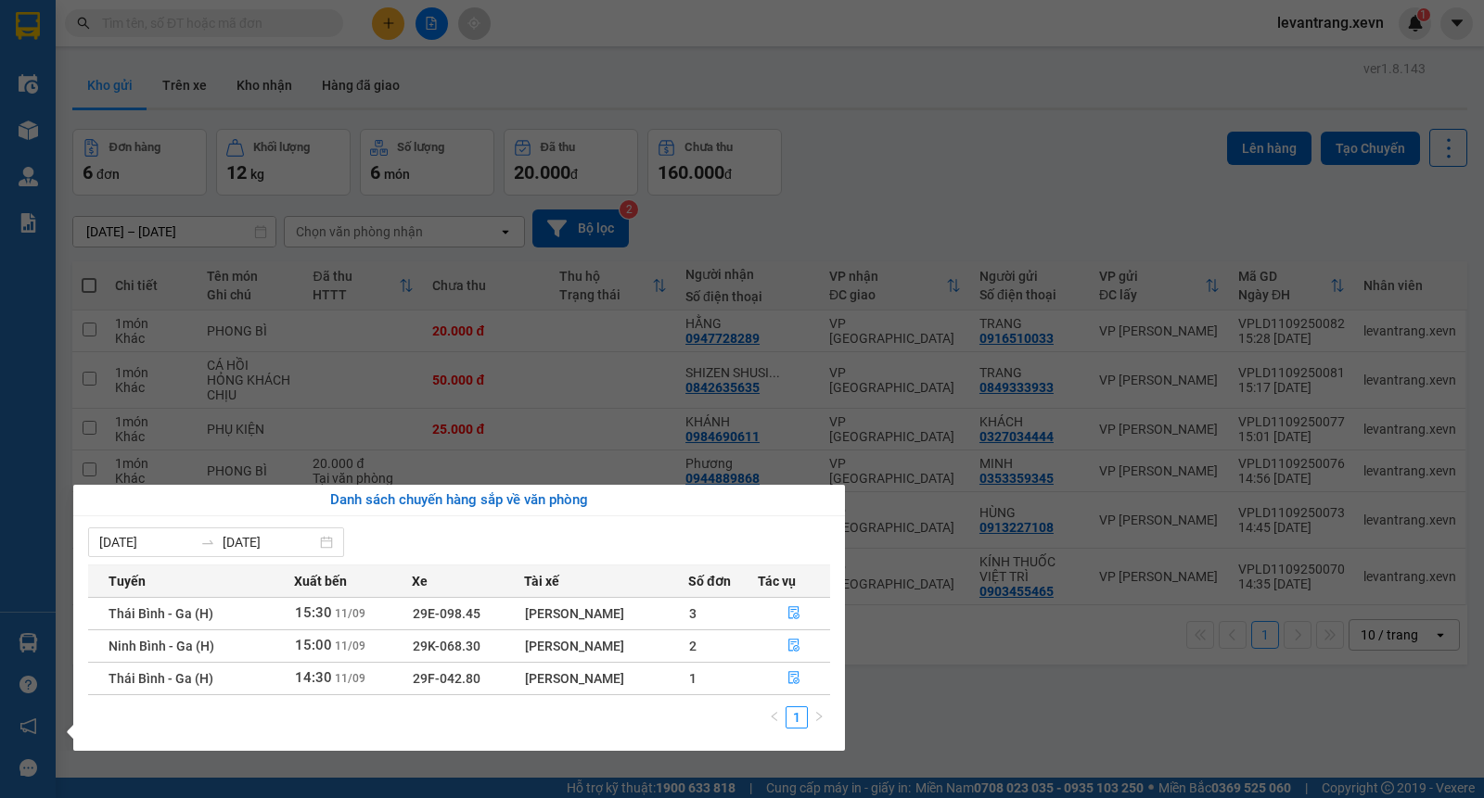
click at [996, 118] on section "Kết quả tìm kiếm ( 0 ) Bộ lọc No Data levantrang.xevn 1 Điều hành xe Kho hàng m…" at bounding box center [742, 399] width 1484 height 798
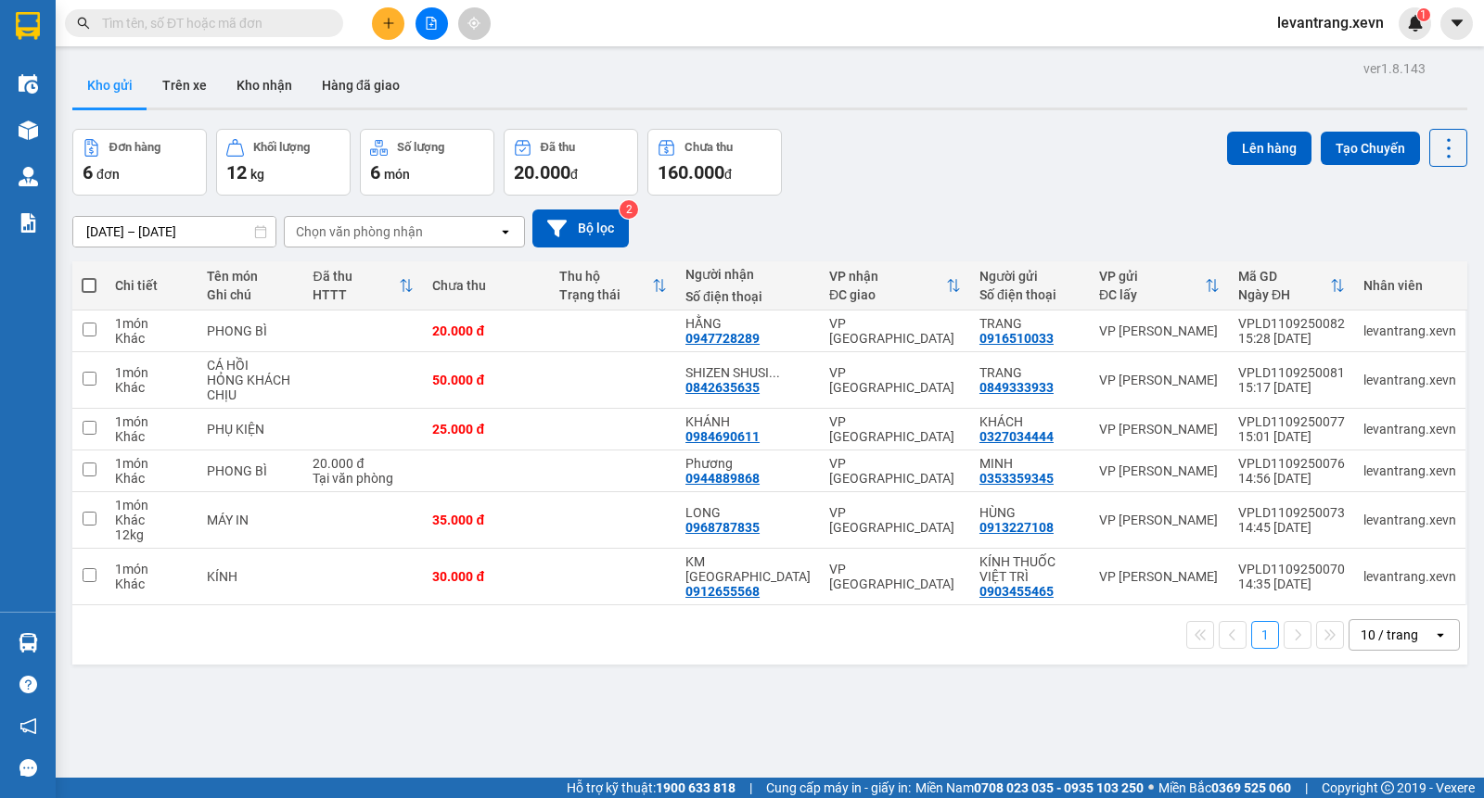
click at [383, 21] on icon "plus" at bounding box center [388, 23] width 13 height 13
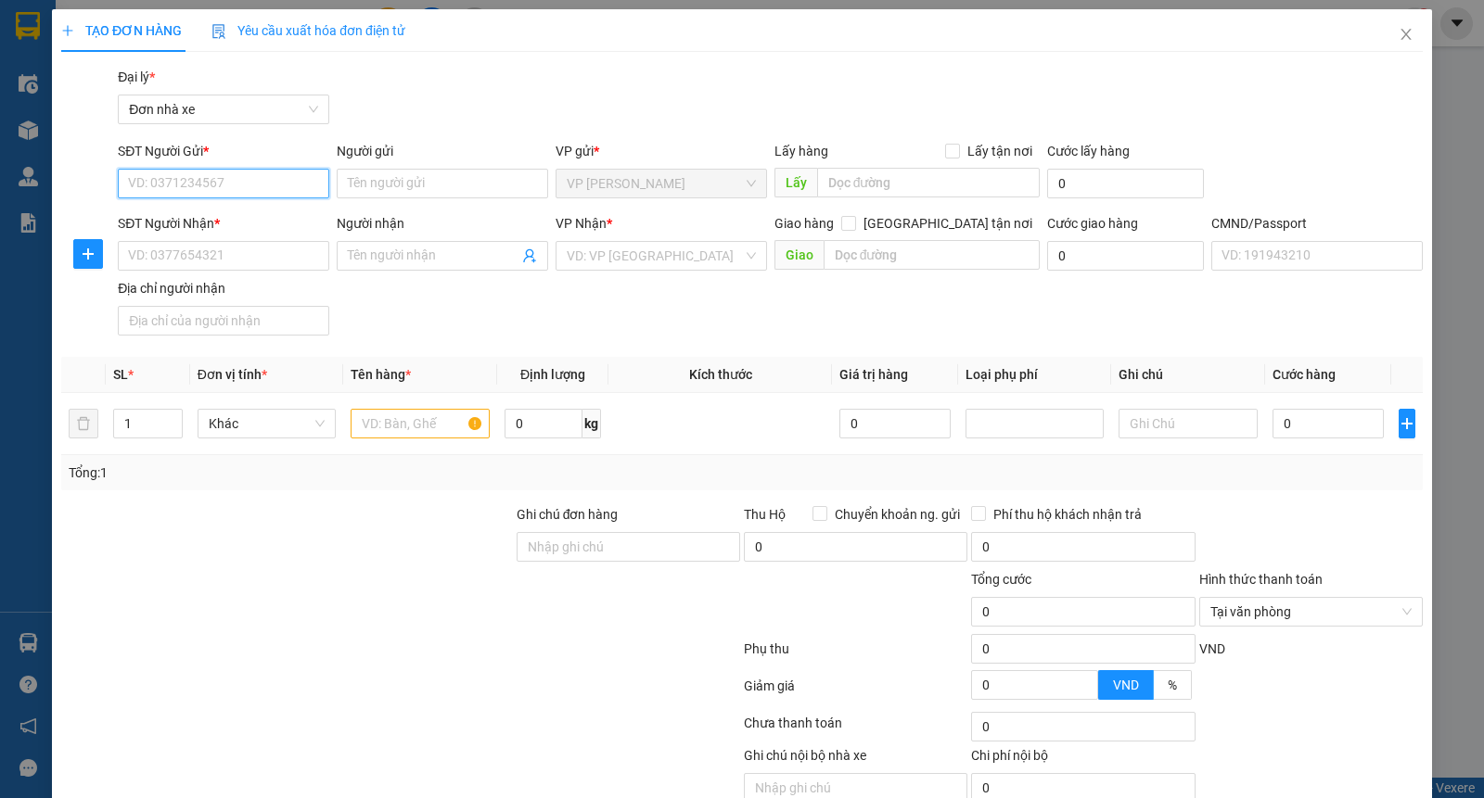
click at [260, 185] on input "SĐT Người Gửi *" at bounding box center [223, 184] width 211 height 30
type input "0912482028"
click at [260, 185] on input "0912482028" at bounding box center [223, 184] width 211 height 30
click at [246, 226] on div "0912482028 - HẢI" at bounding box center [221, 221] width 186 height 20
type input "HẢI"
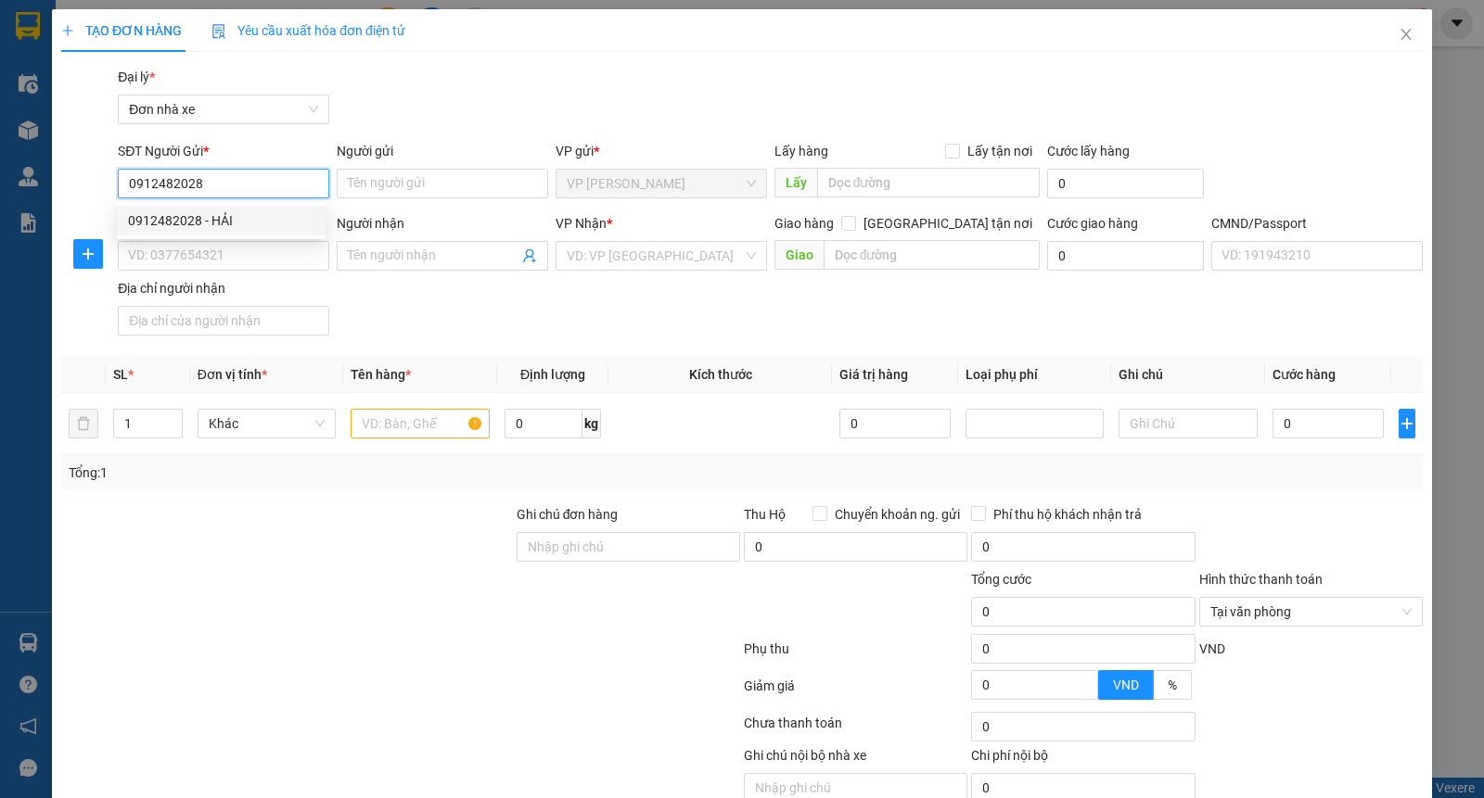
type input "0942076387"
type input "NGUYỄN THANH THỦY"
checkbox input "true"
type input "66 Phùng Khắc Khoan, Mỹ Xá, Nam Định, Việt Nam"
type input "036170001368 VŨ THỊ HIỀN, 137 LÊ HỒNG PHONG"
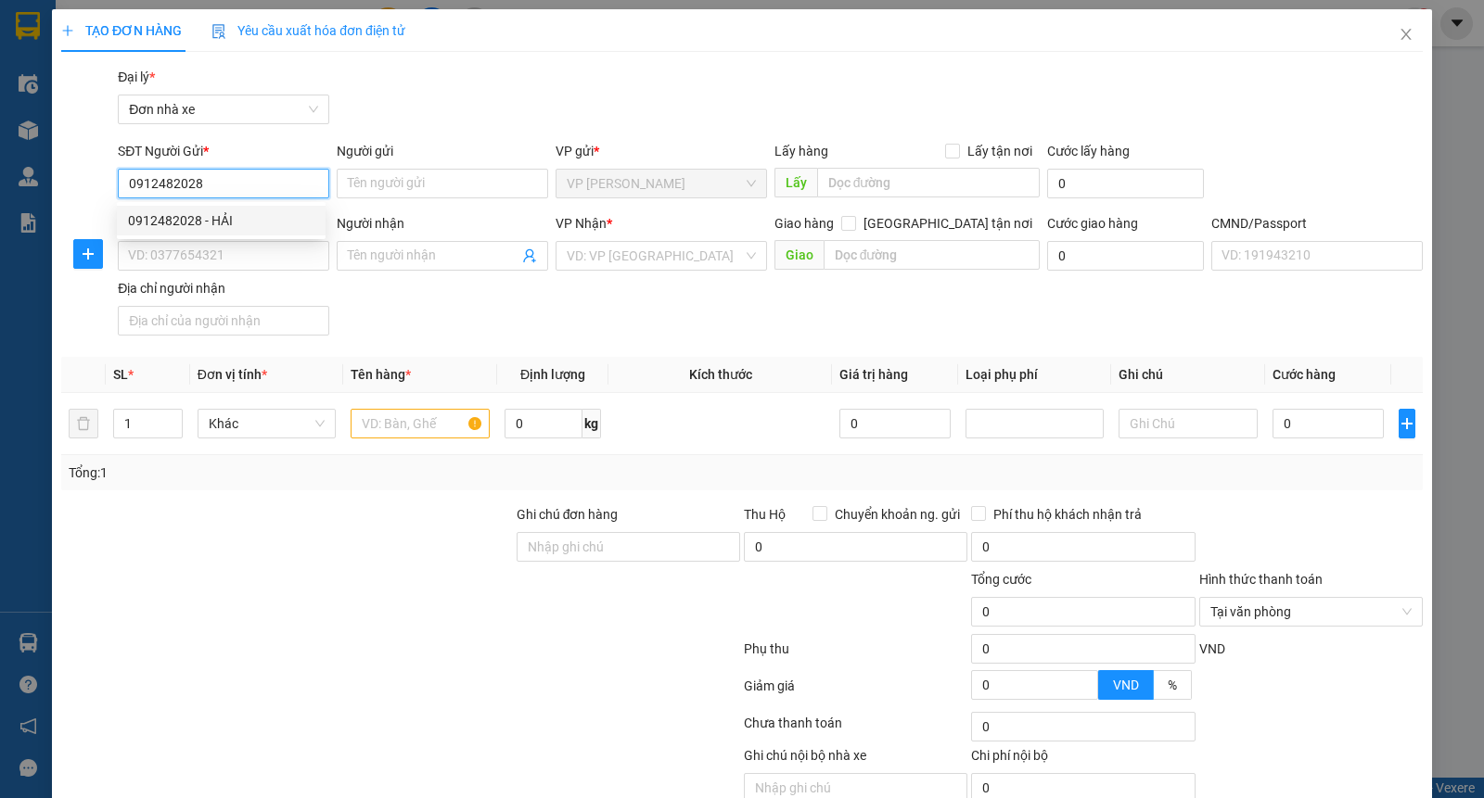
type input "30.000"
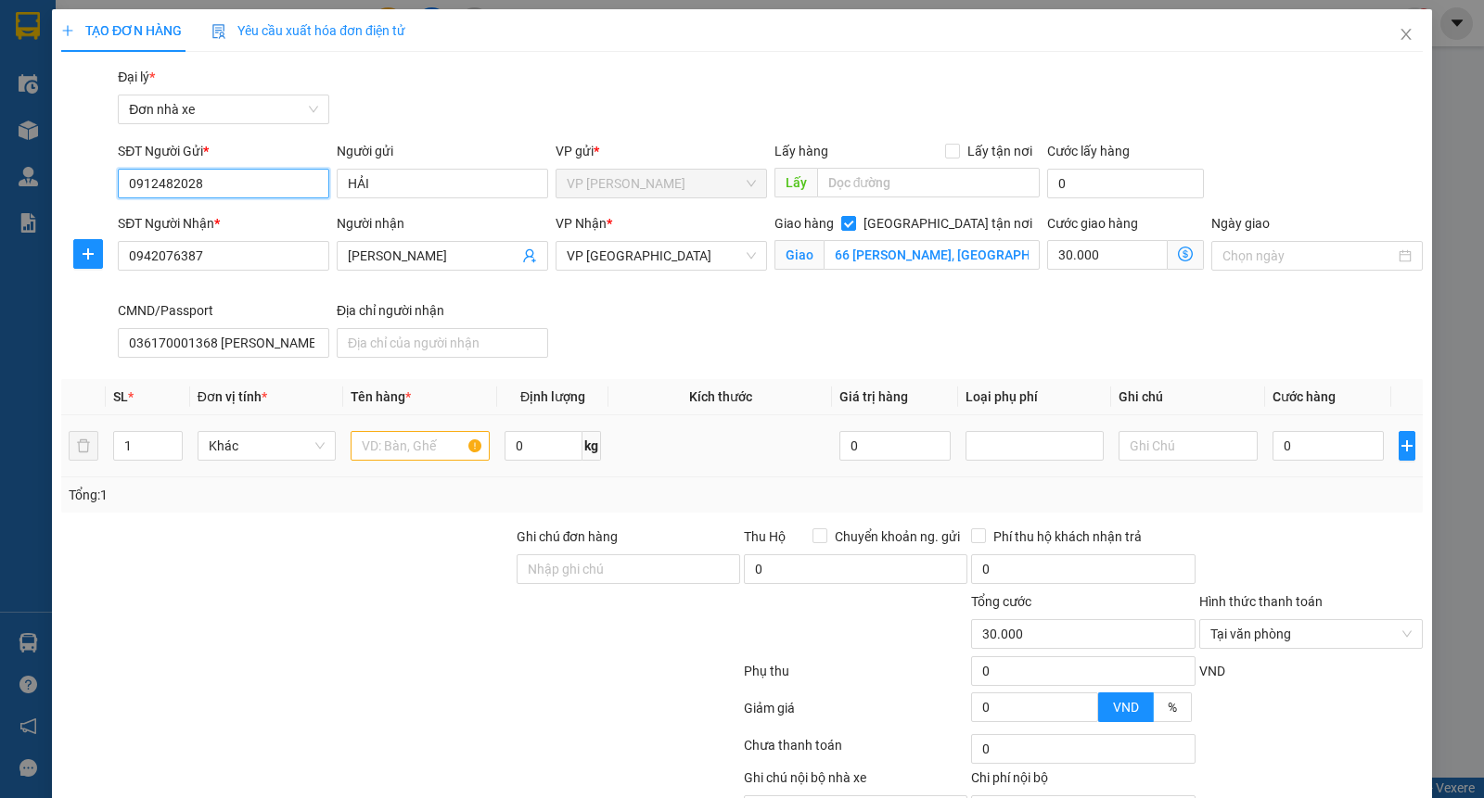
type input "0912482028"
click at [439, 448] on input "text" at bounding box center [420, 446] width 139 height 30
type input "QUẦN ÁO"
click at [1303, 449] on input "0" at bounding box center [1327, 446] width 111 height 30
type input "2"
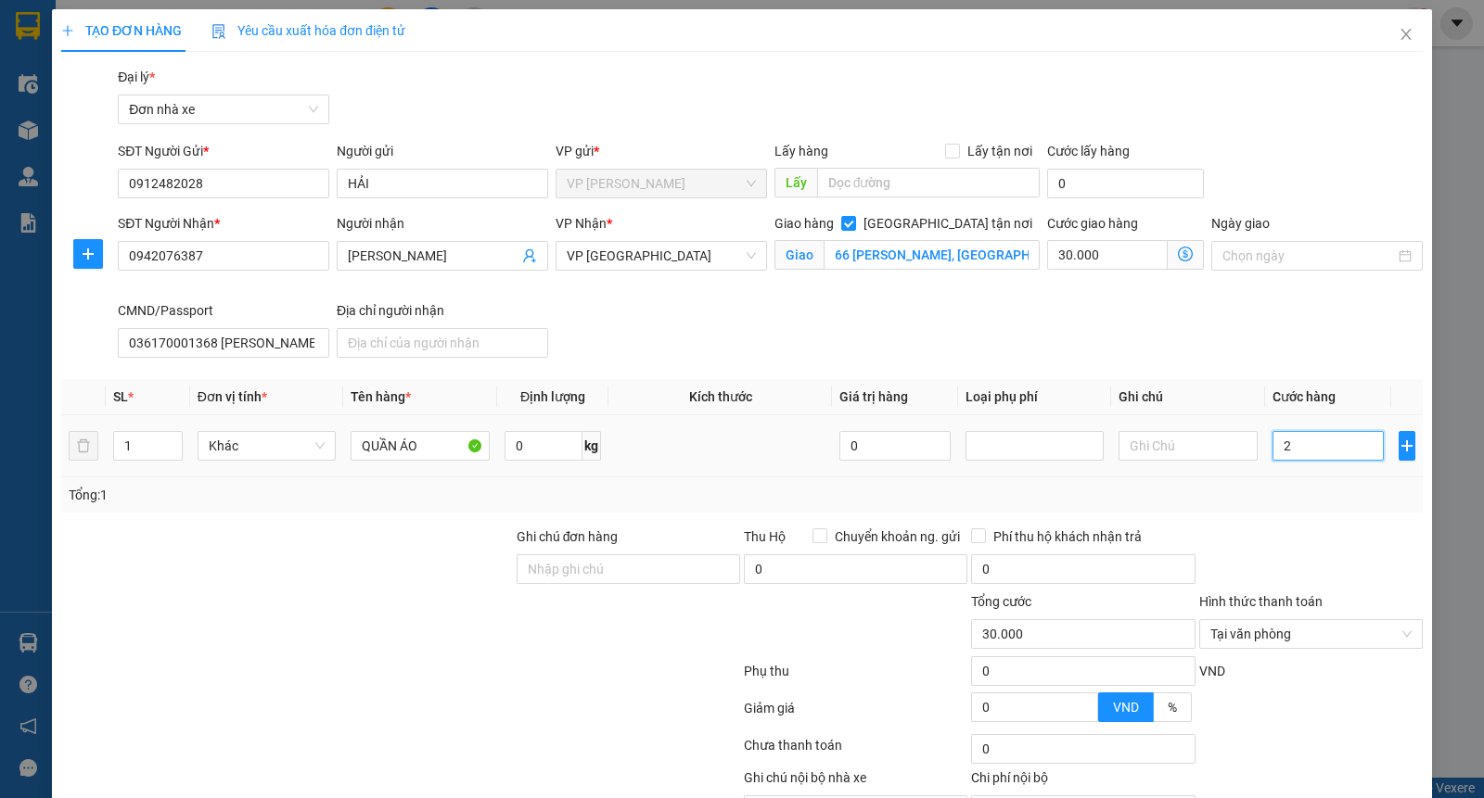
type input "30.002"
type input "25"
type input "30.025"
type input "25.000"
type input "55.000"
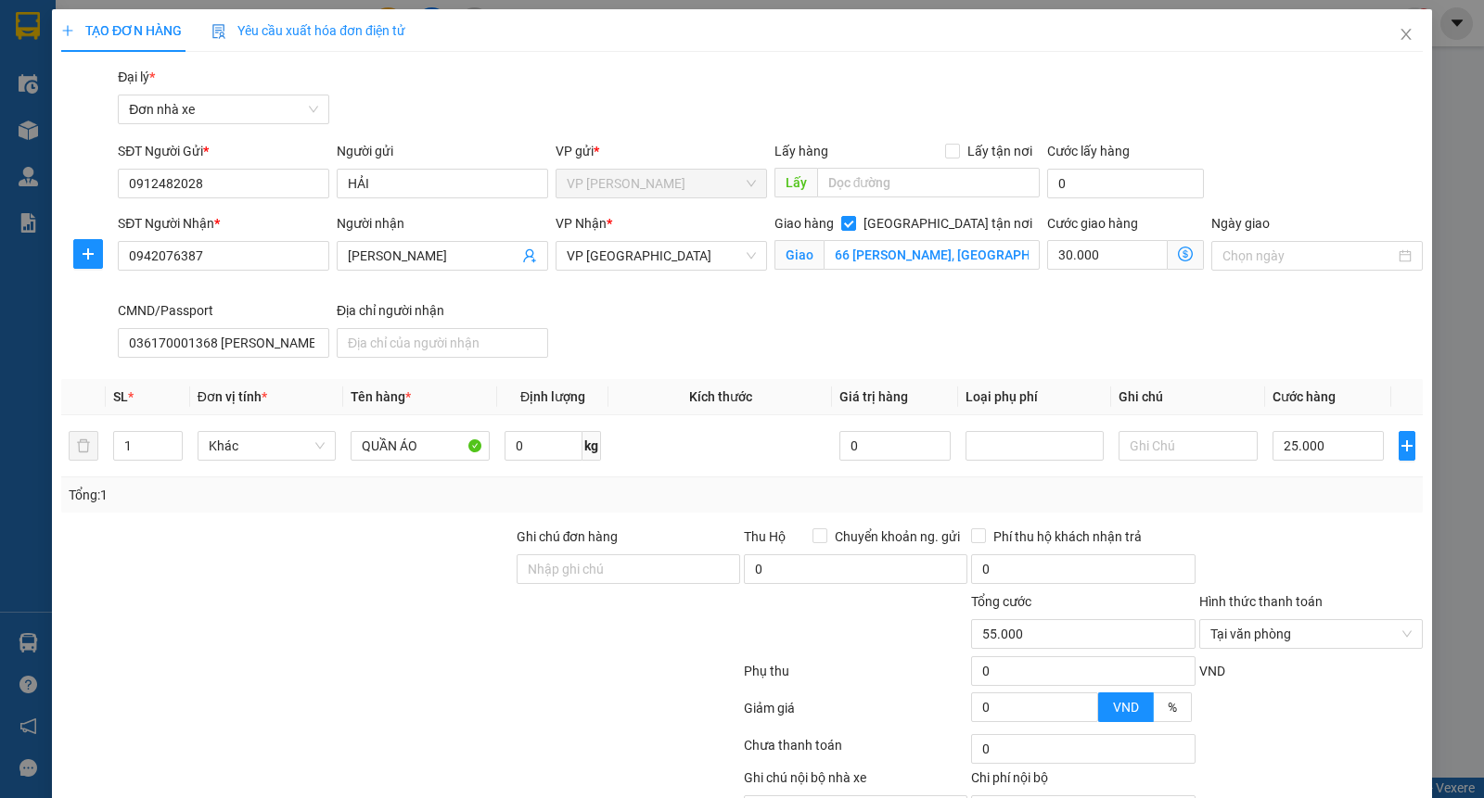
click at [1294, 369] on div "Transit Pickup Surcharge Ids Transit Deliver Surcharge Ids Transit Deliver Surc…" at bounding box center [741, 468] width 1361 height 802
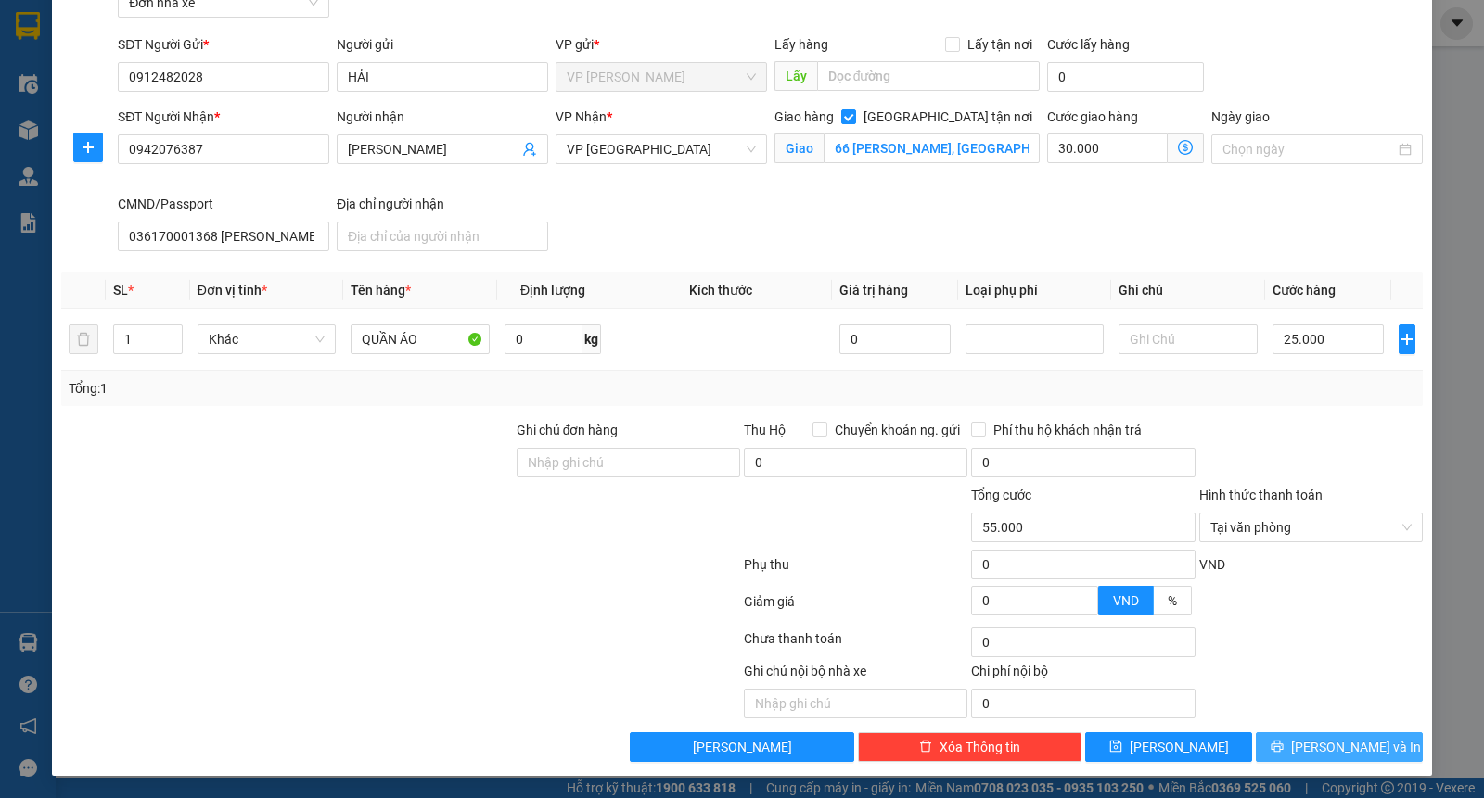
click at [1357, 743] on span "Lưu và In" at bounding box center [1356, 747] width 130 height 20
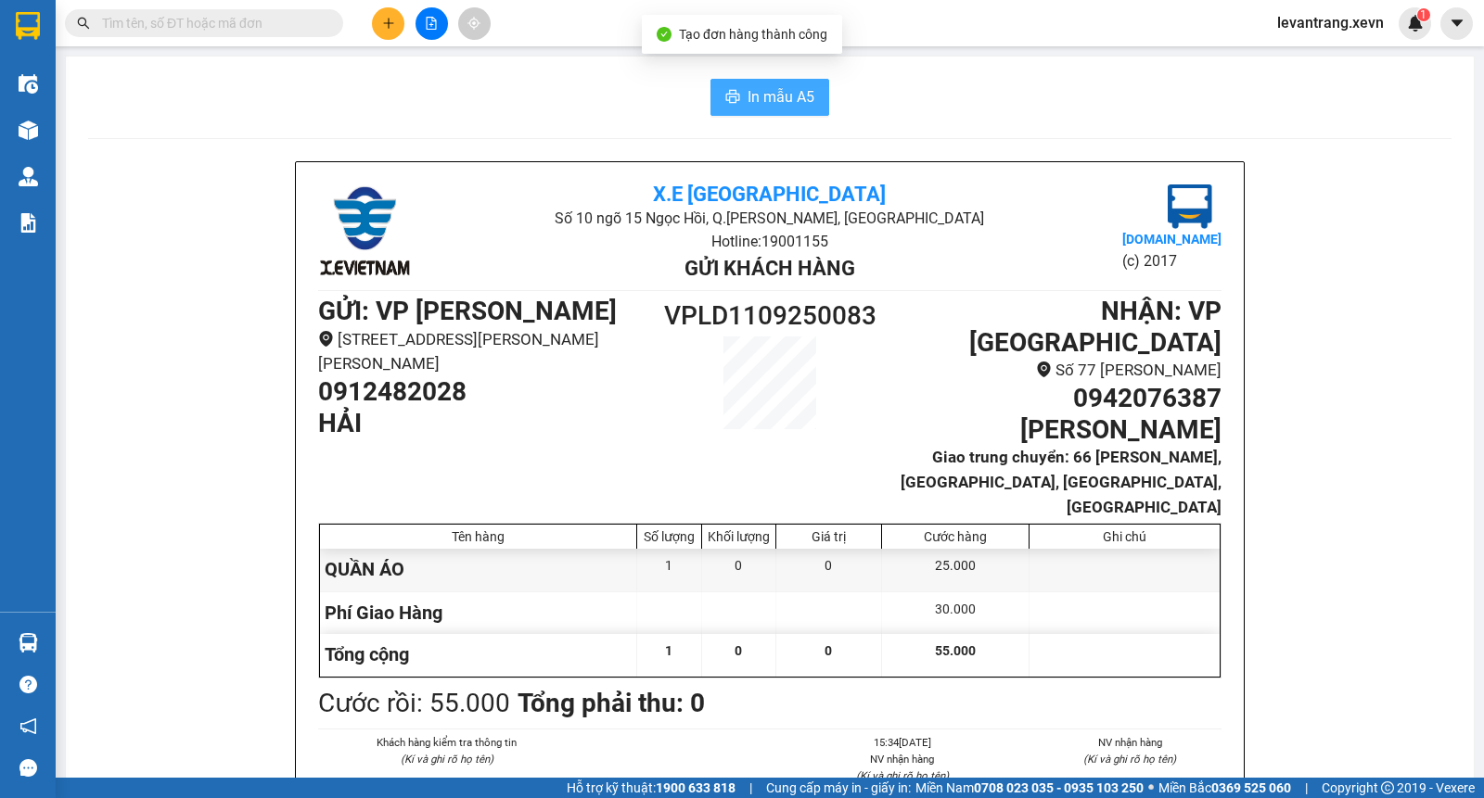
click at [776, 102] on span "In mẫu A5" at bounding box center [780, 96] width 67 height 23
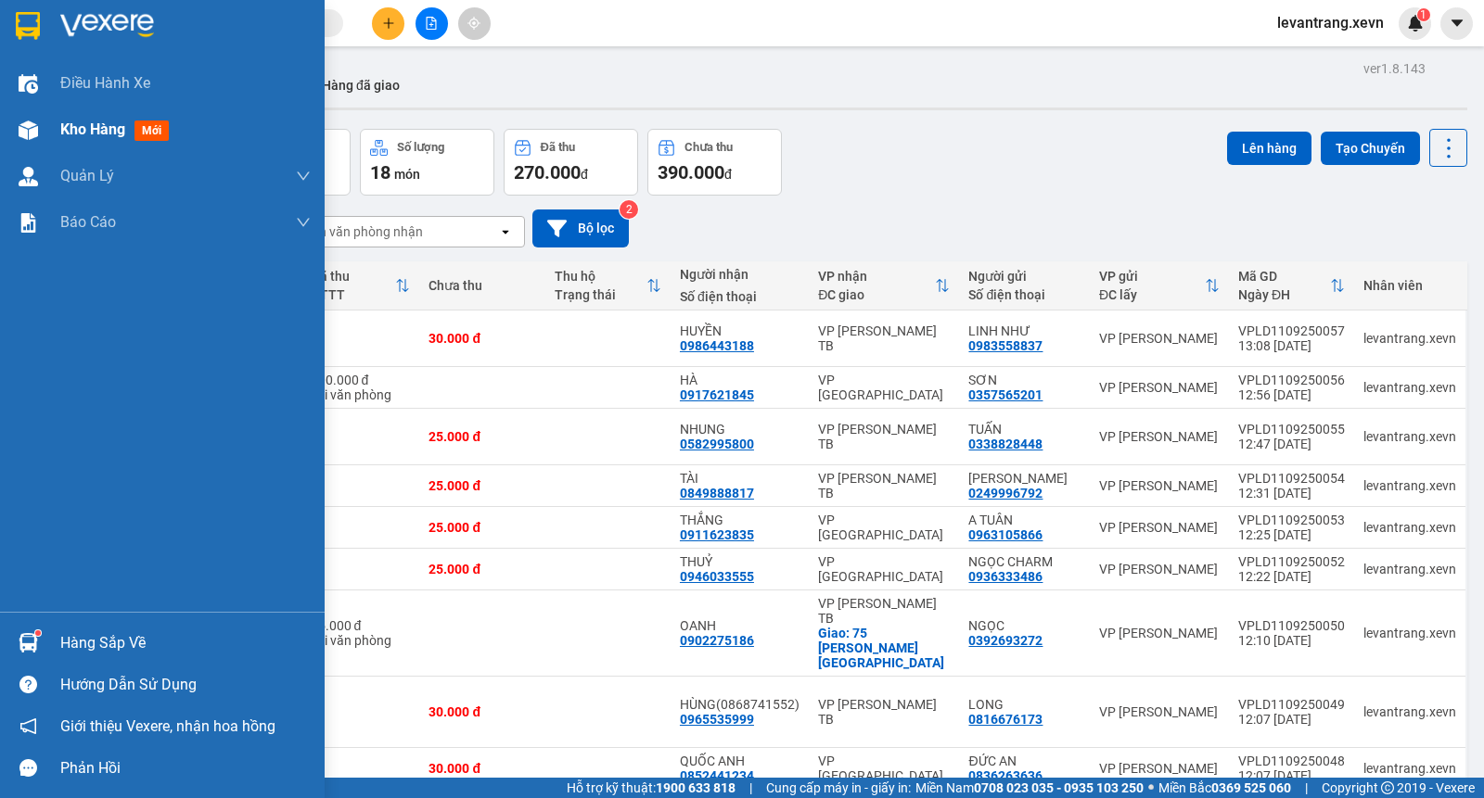
click at [43, 126] on div at bounding box center [28, 130] width 32 height 32
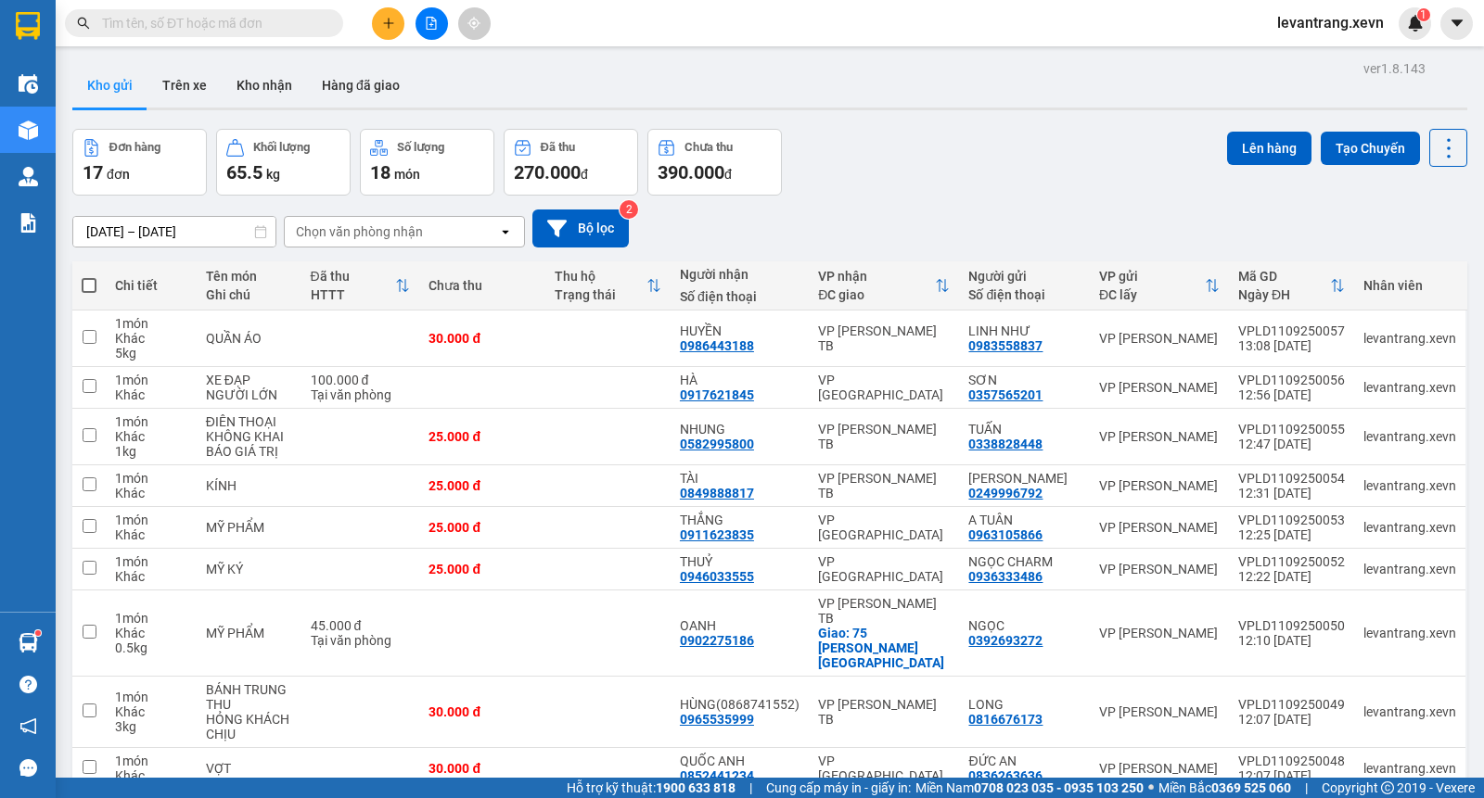
click at [186, 31] on input "text" at bounding box center [211, 23] width 219 height 20
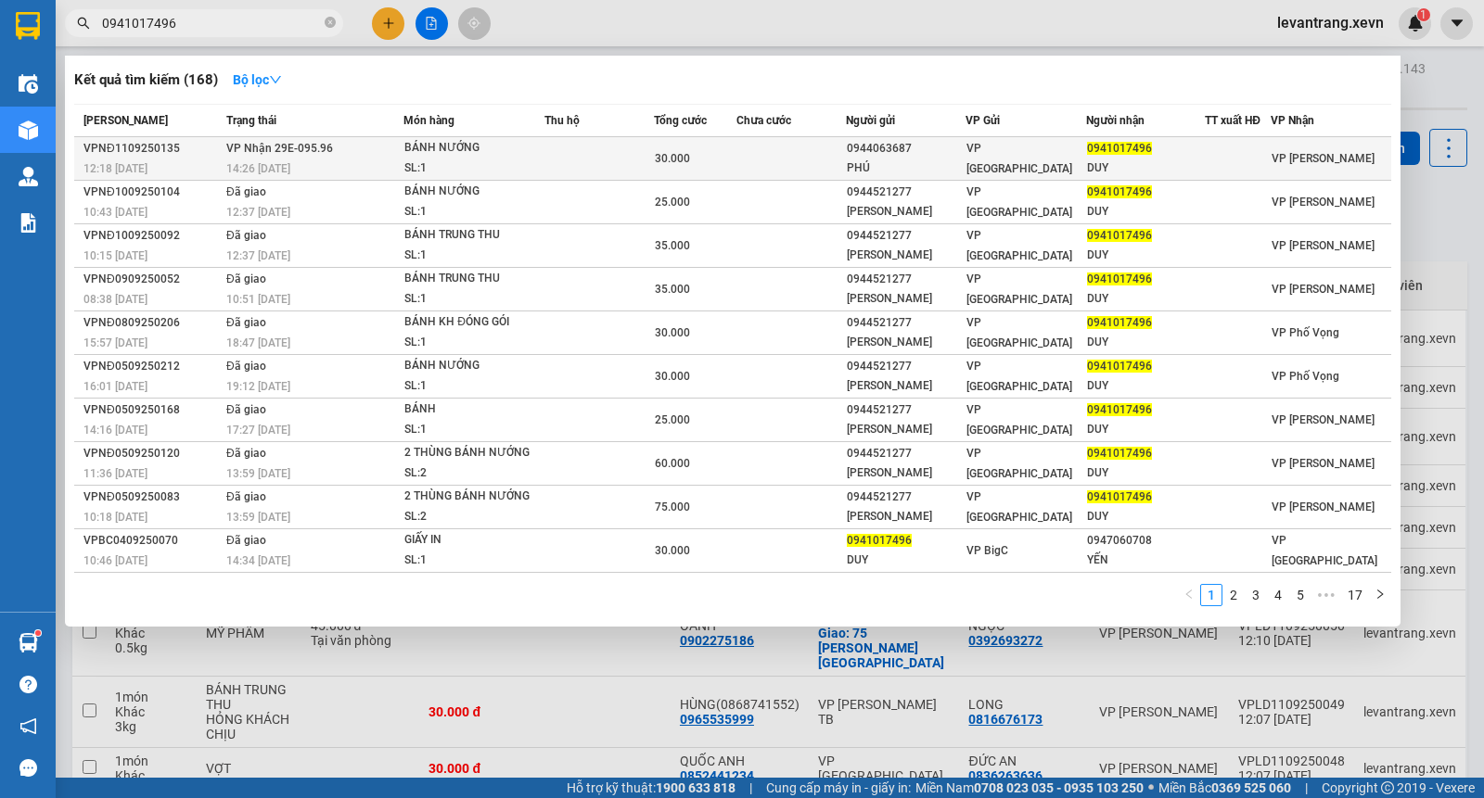
type input "0941017496"
click at [975, 171] on td "VP [GEOGRAPHIC_DATA]" at bounding box center [1025, 159] width 121 height 44
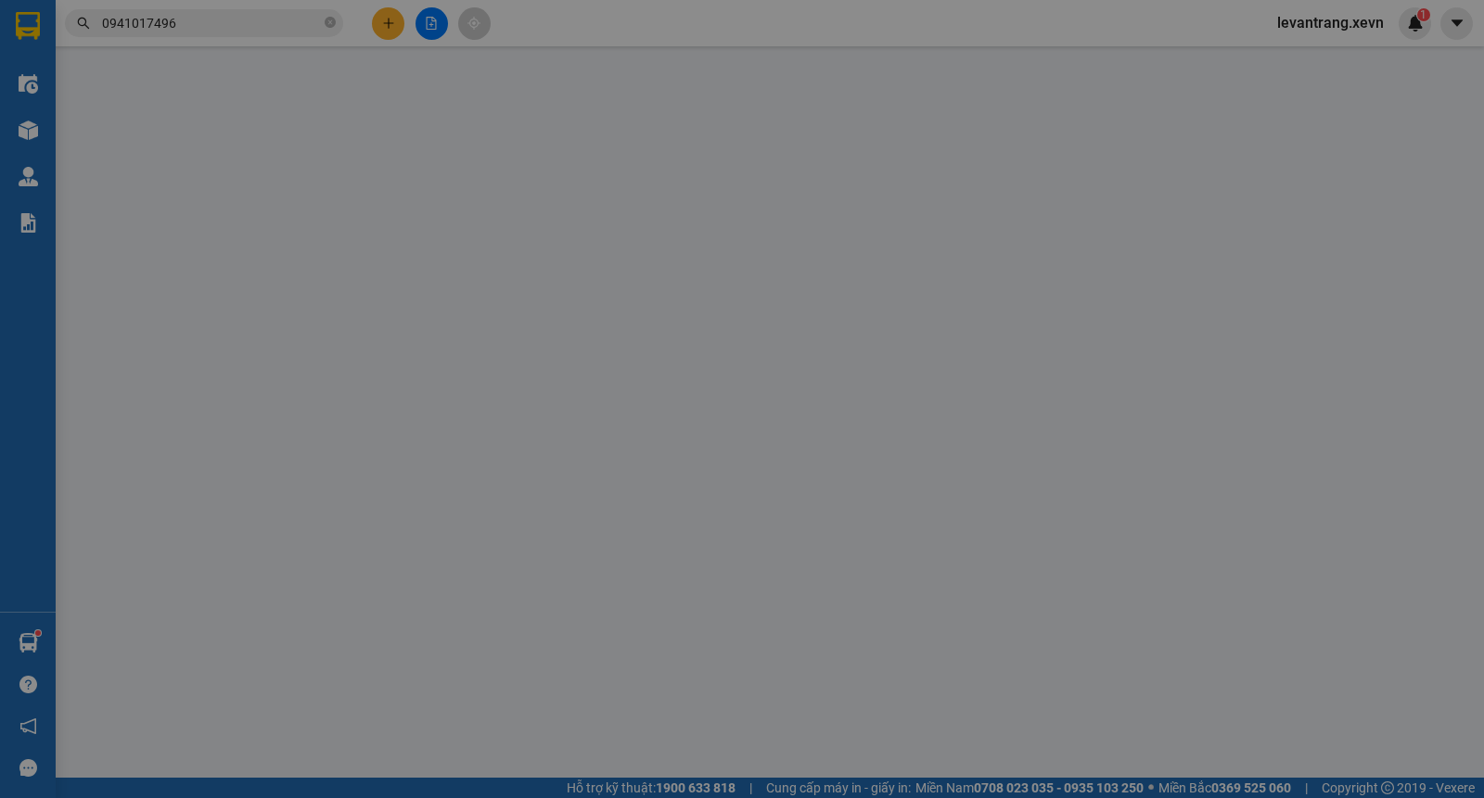
type input "0944063687"
type input "PHÚ"
type input "0941017496"
type input "DUY"
type input "008093011209 NGUYỄN TRUNG TOÀN"
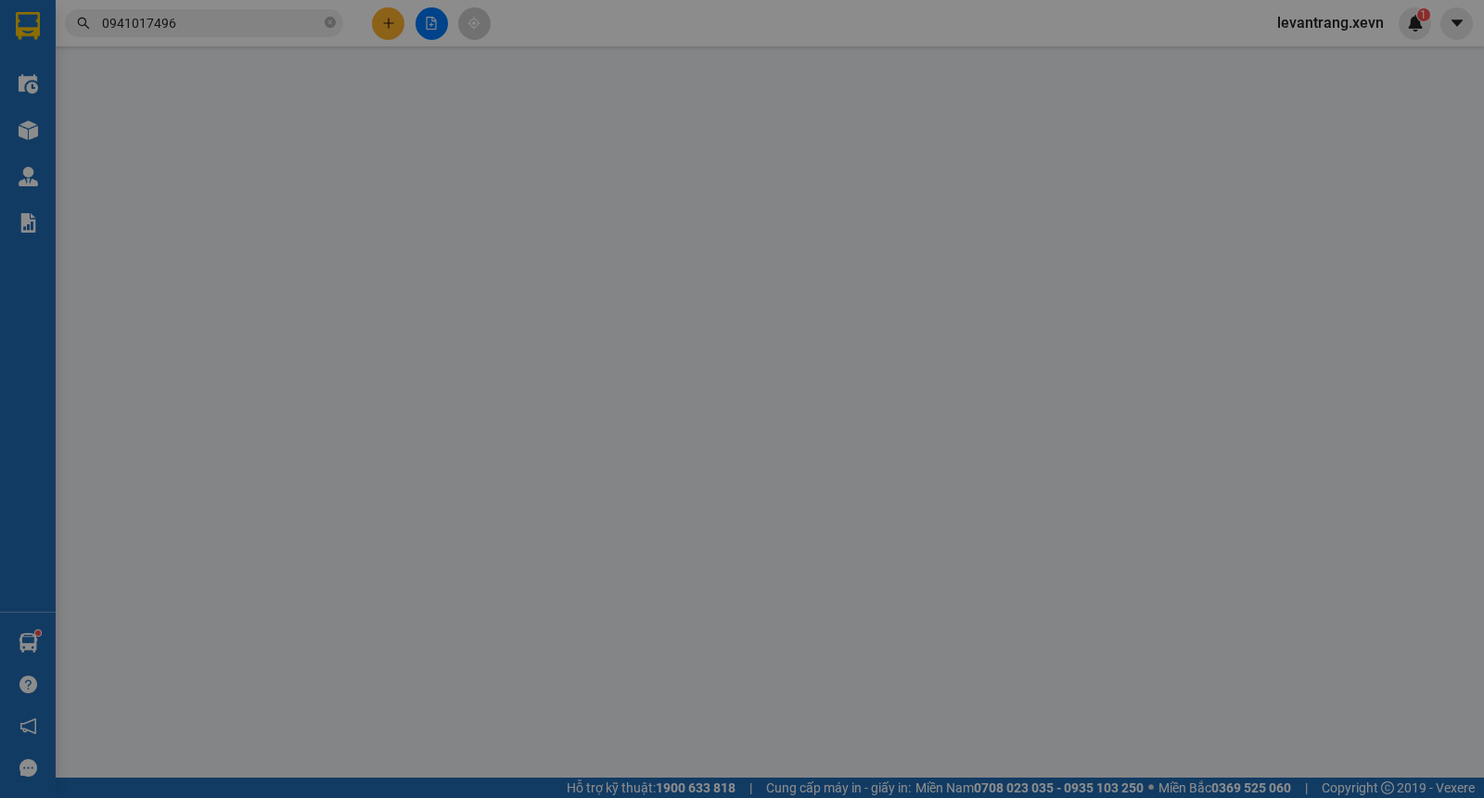
type input "30.000"
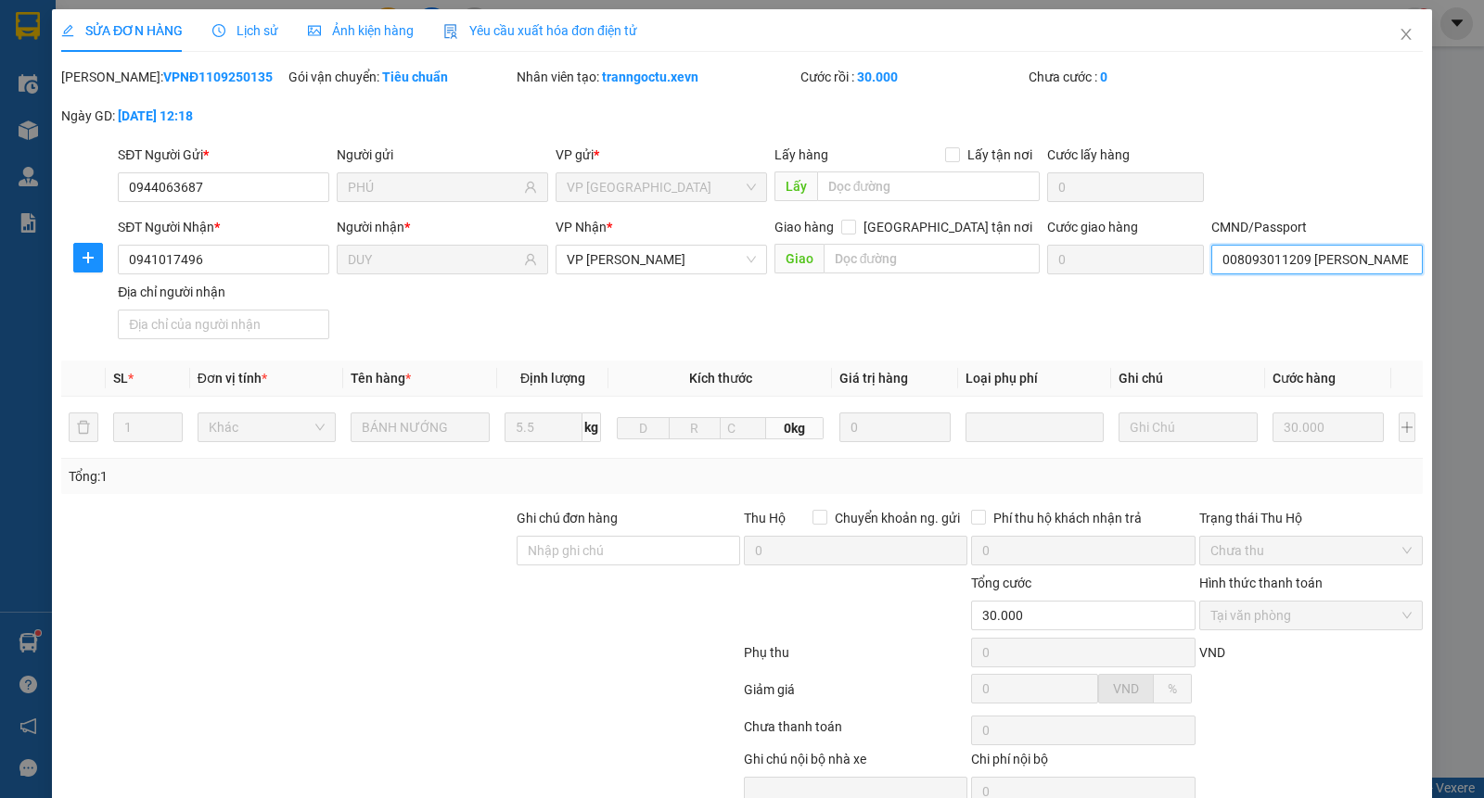
click at [1238, 264] on input "008093011209 NGUYỄN TRUNG TOÀN" at bounding box center [1316, 260] width 211 height 30
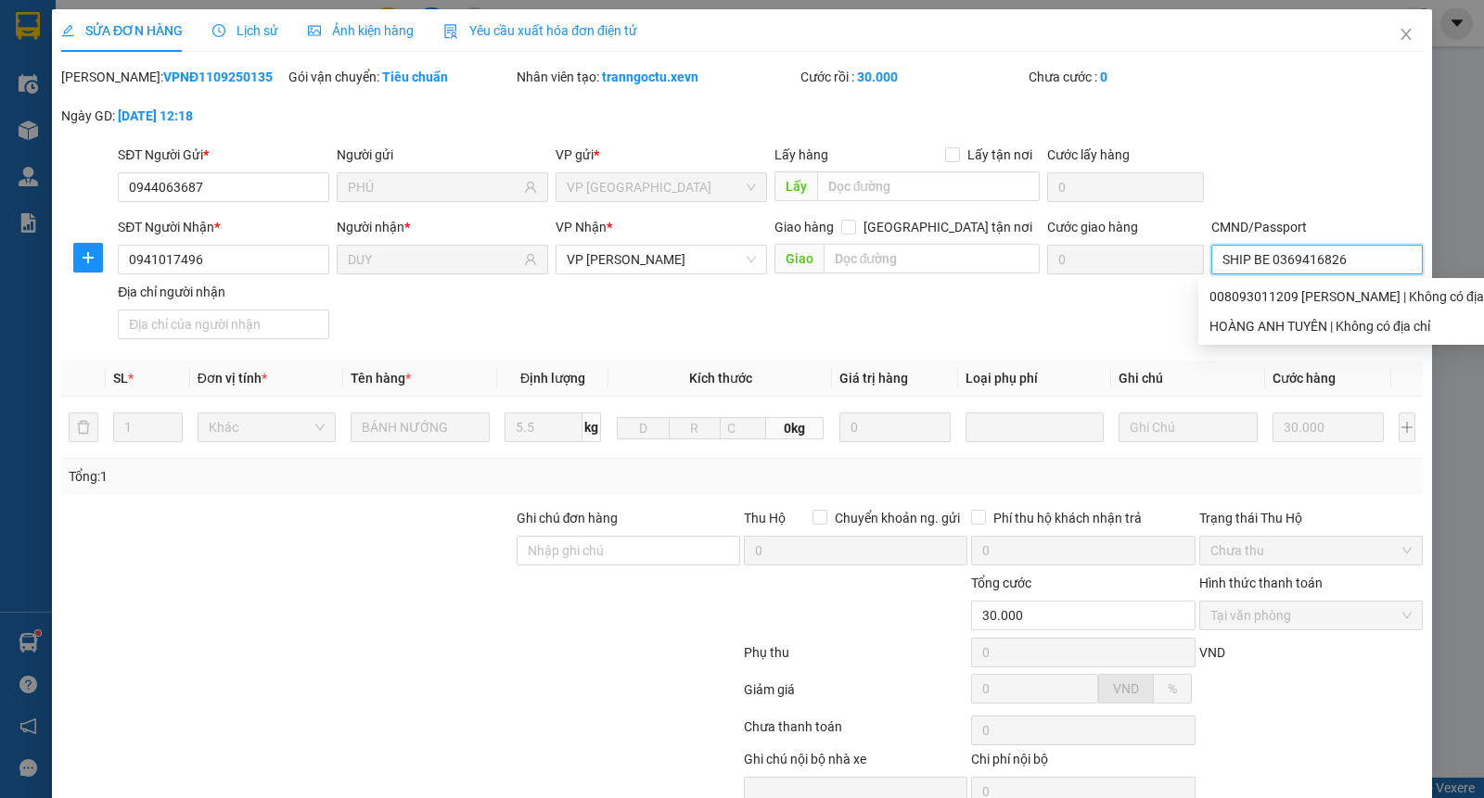
type input "SHIP BE 0369416826"
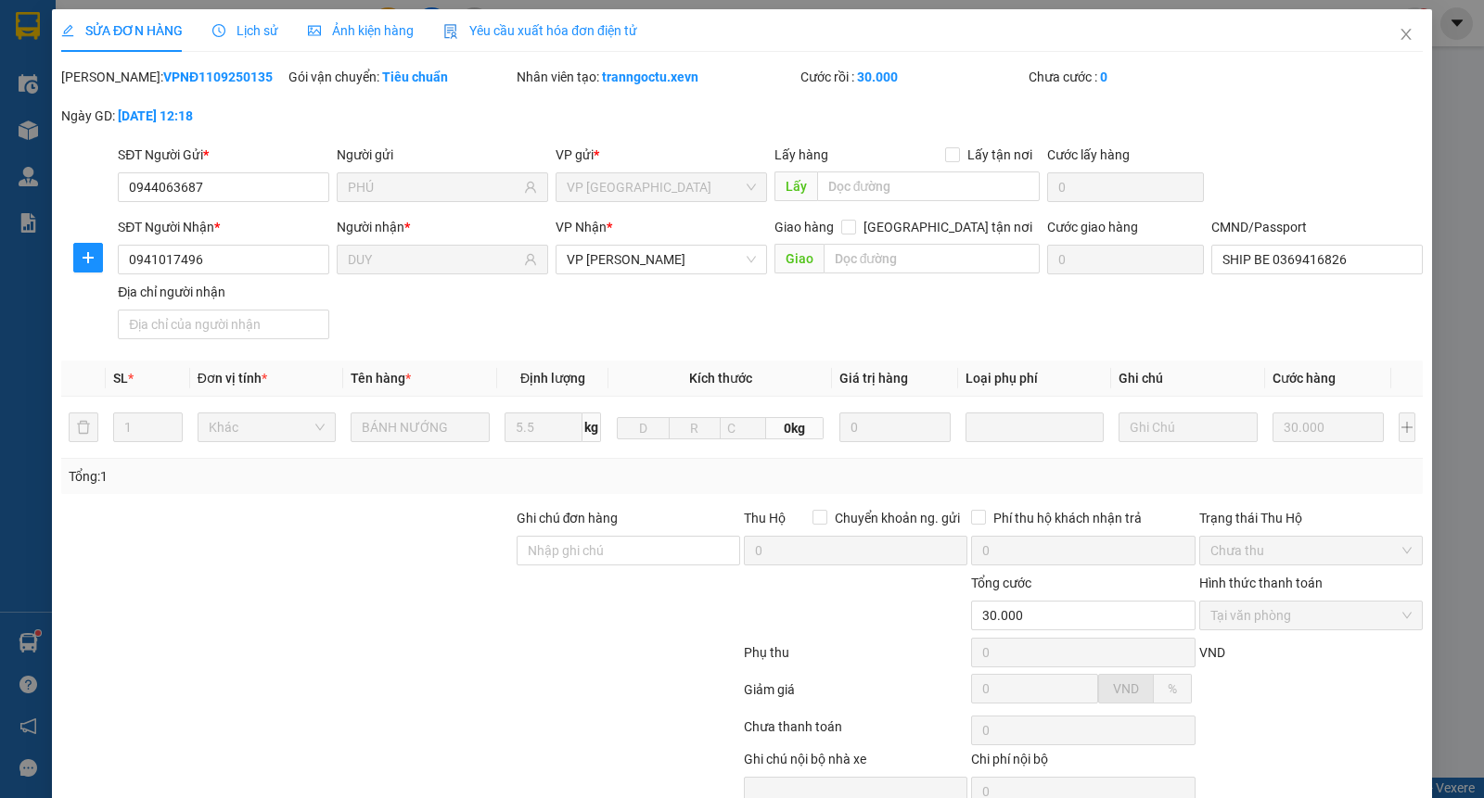
click at [1064, 328] on div "SĐT Người Nhận * 0941017496 Người nhận * DUY VP Nhận * VP Lê Duẩn Giao hàng Gia…" at bounding box center [770, 282] width 1312 height 130
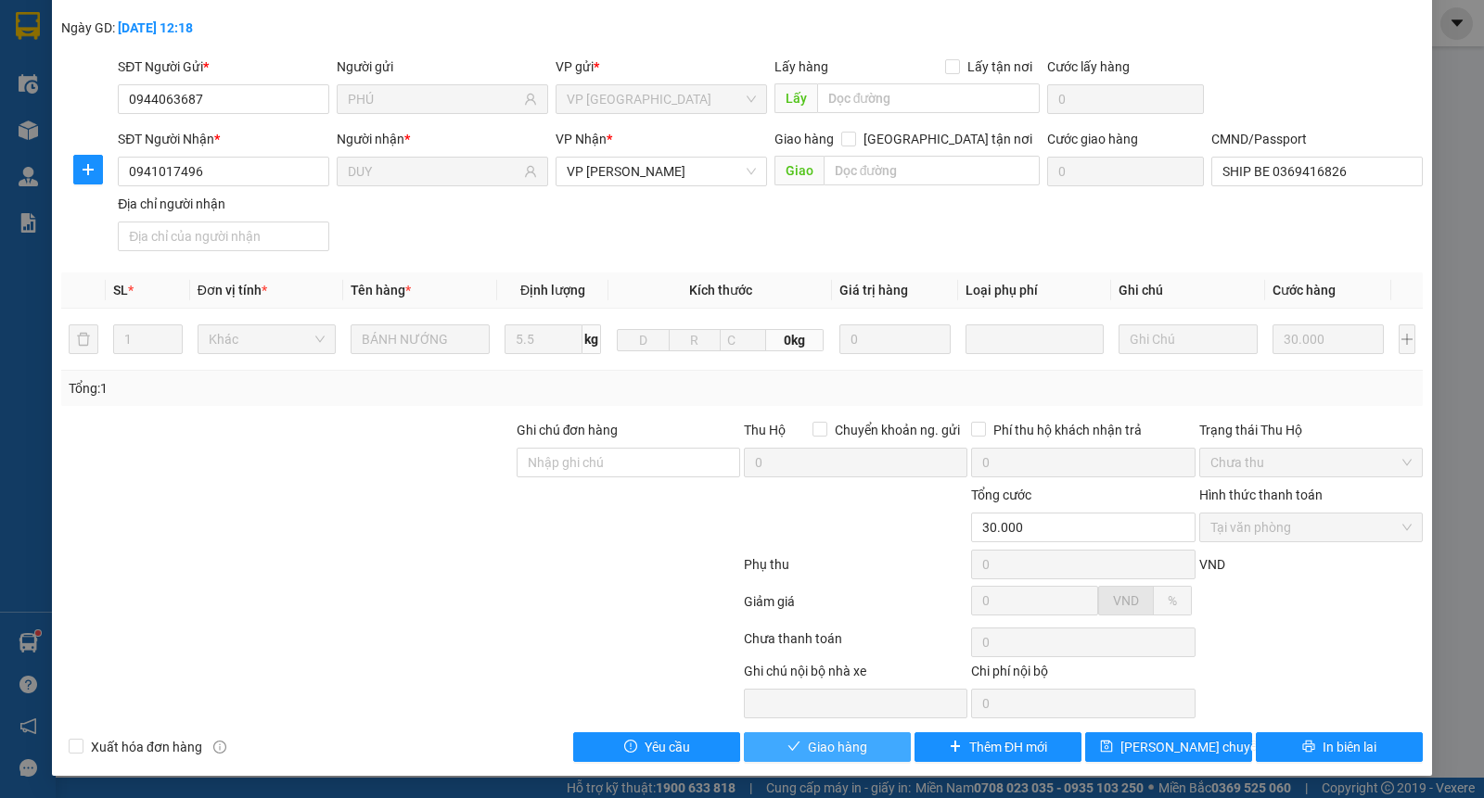
click at [818, 748] on span "Giao hàng" at bounding box center [837, 747] width 59 height 20
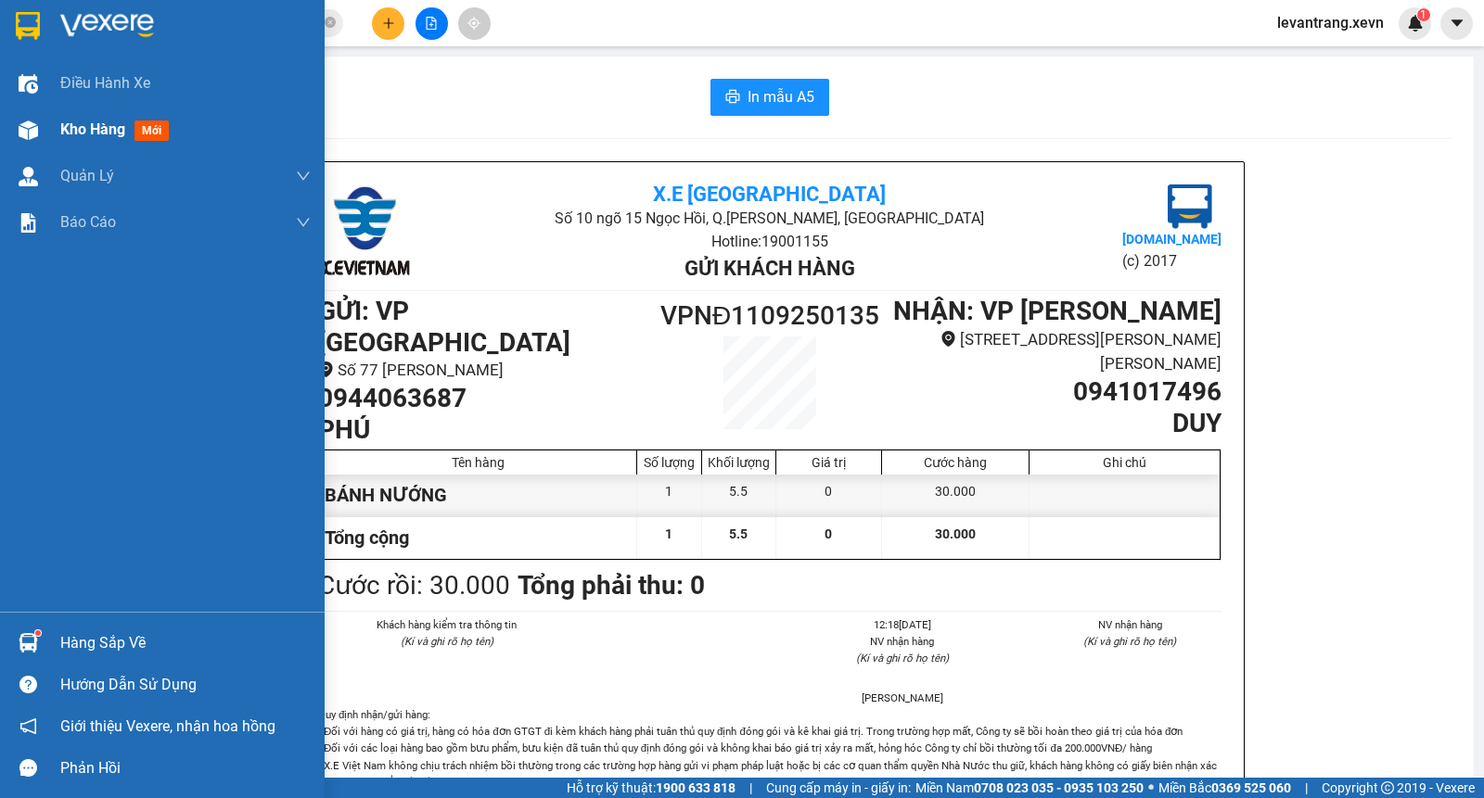
click at [15, 122] on div at bounding box center [28, 130] width 32 height 32
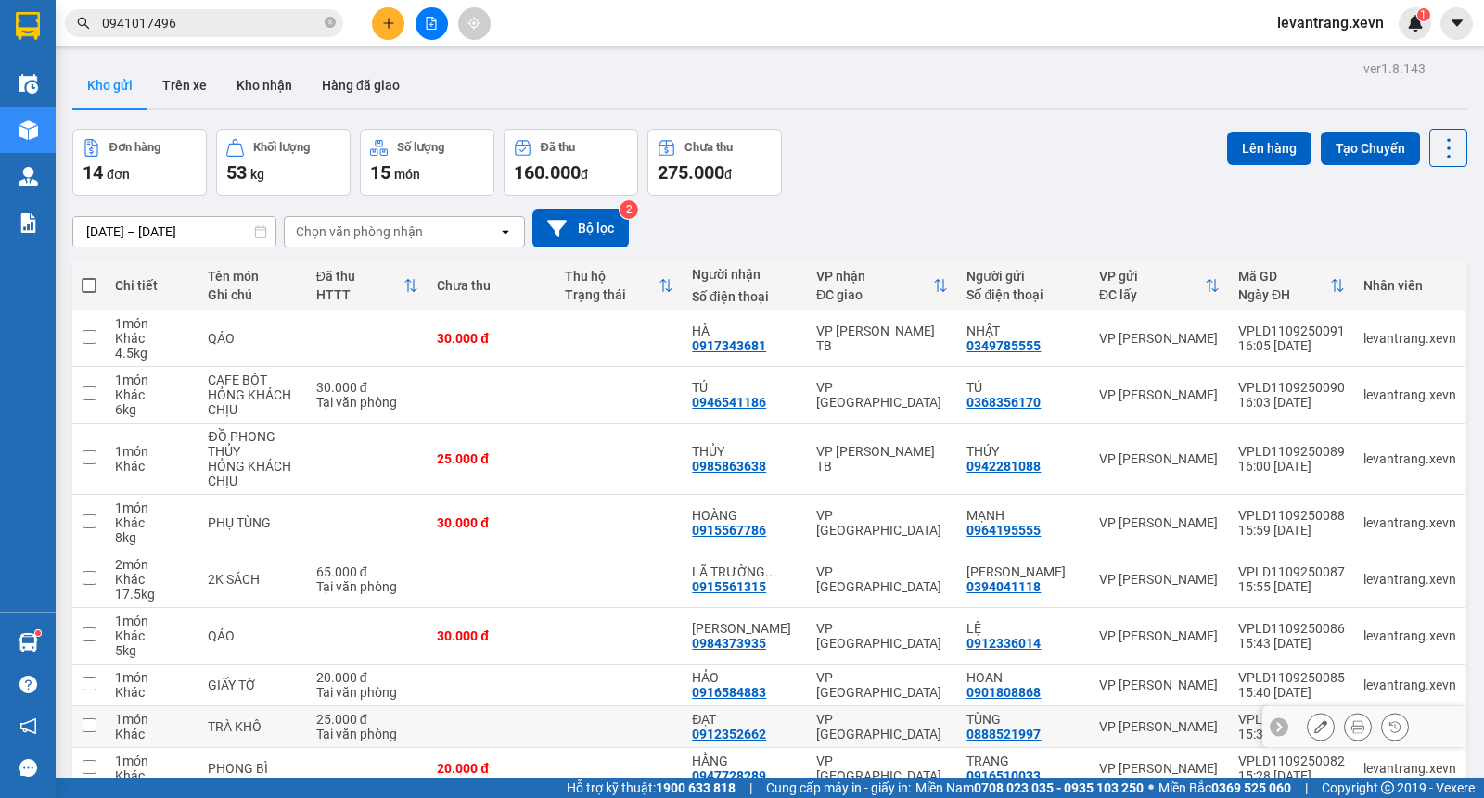
scroll to position [146, 0]
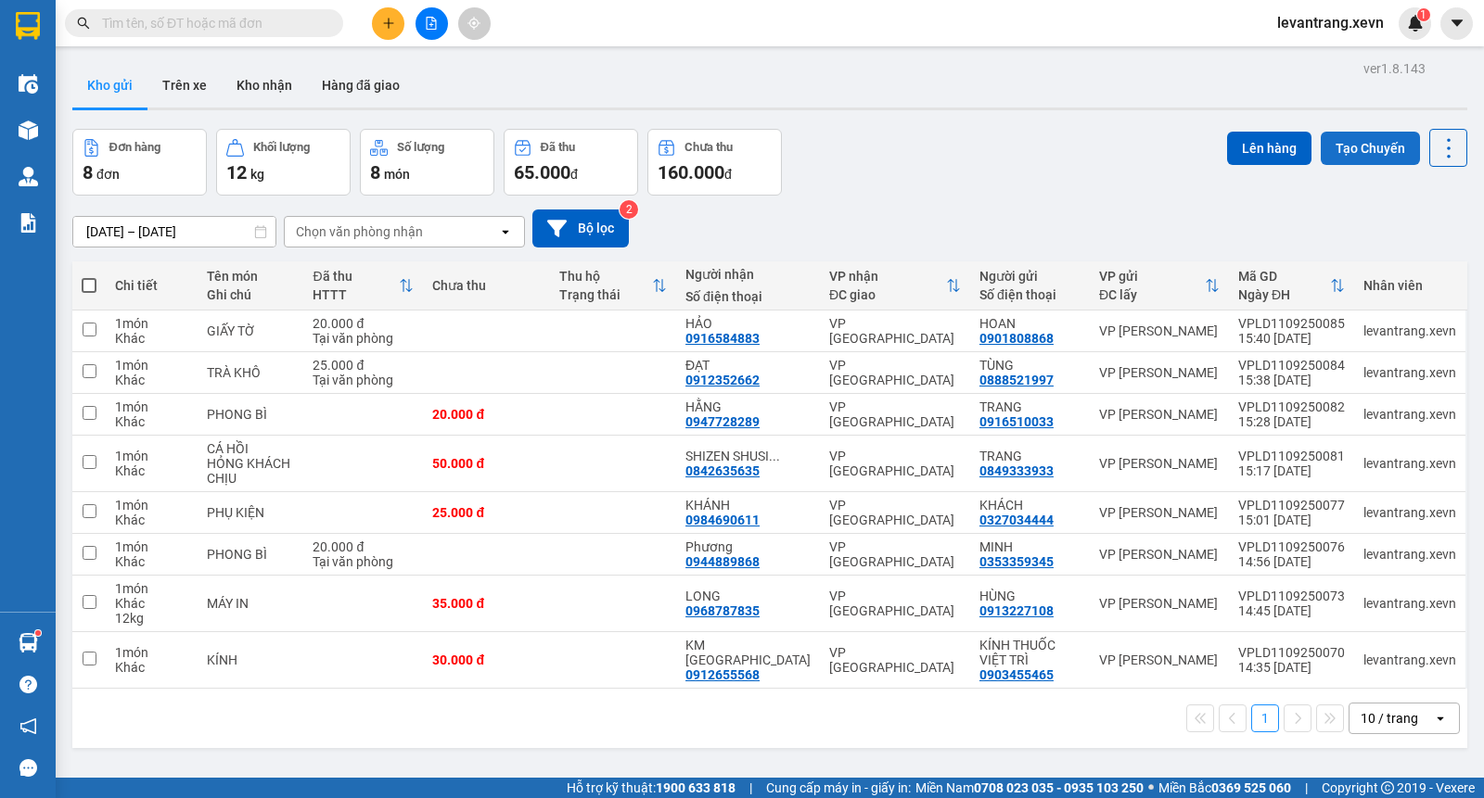
click at [1354, 145] on button "Tạo Chuyến" at bounding box center [1370, 148] width 99 height 33
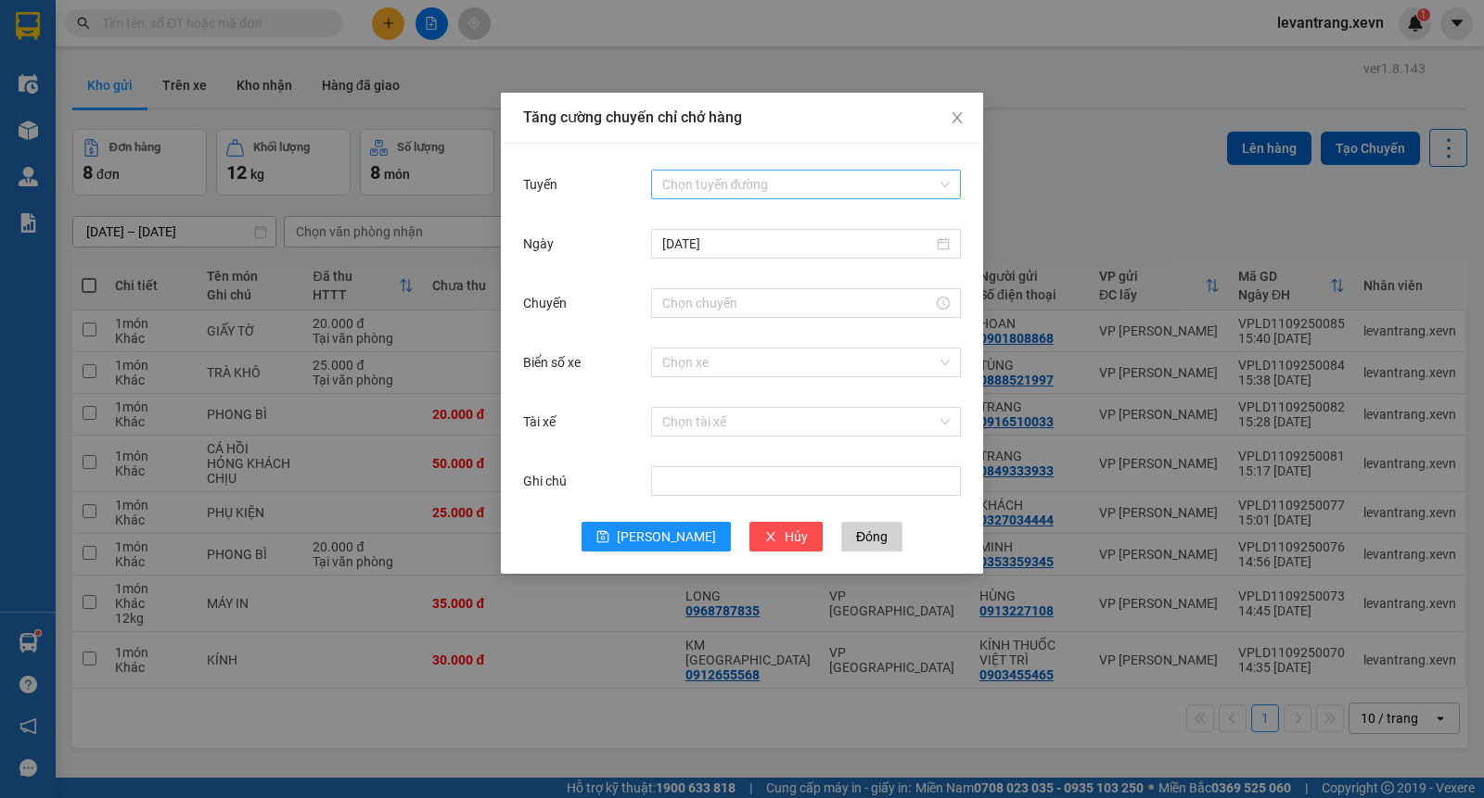
click at [707, 184] on input "Tuyến" at bounding box center [799, 185] width 275 height 28
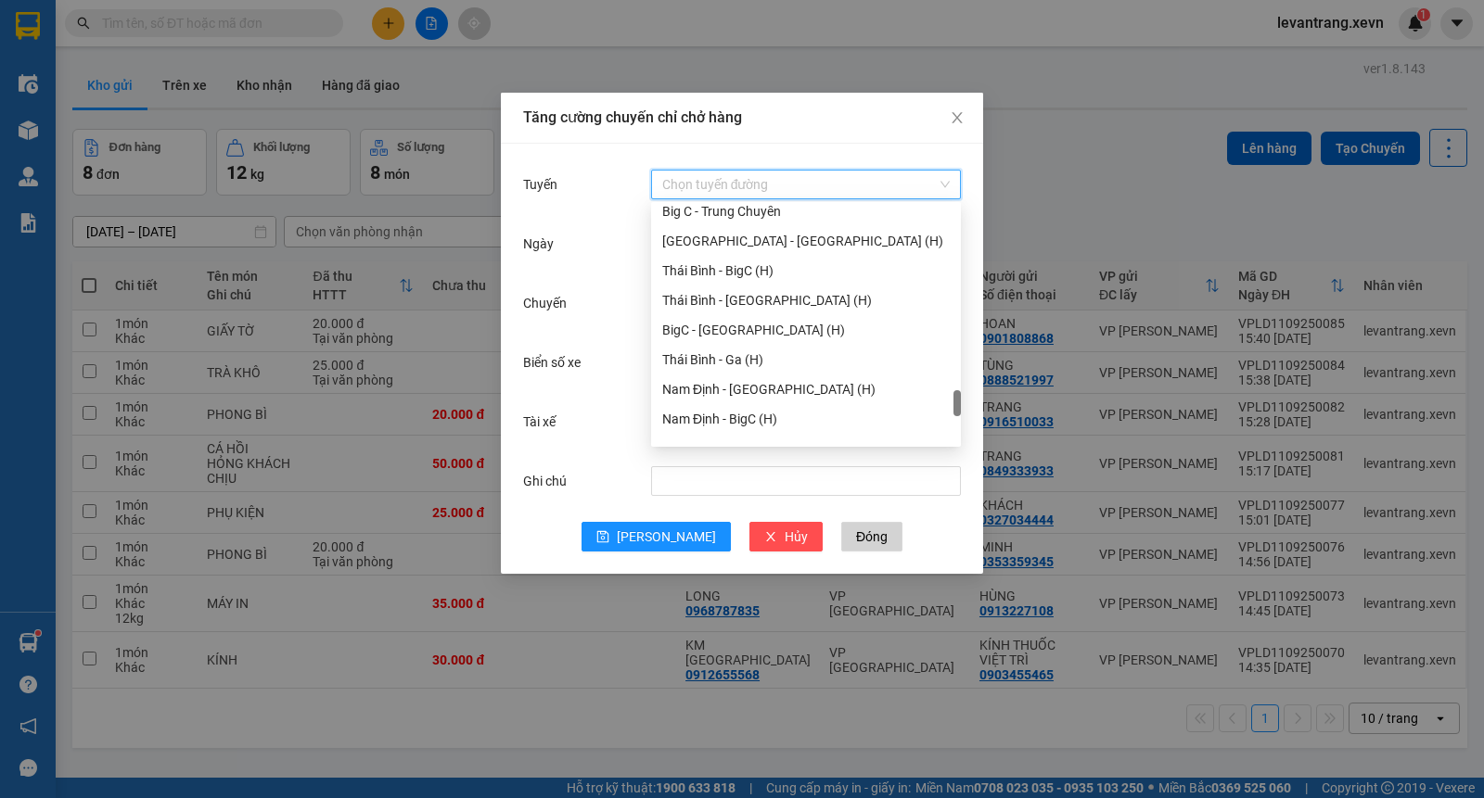
scroll to position [2432, 0]
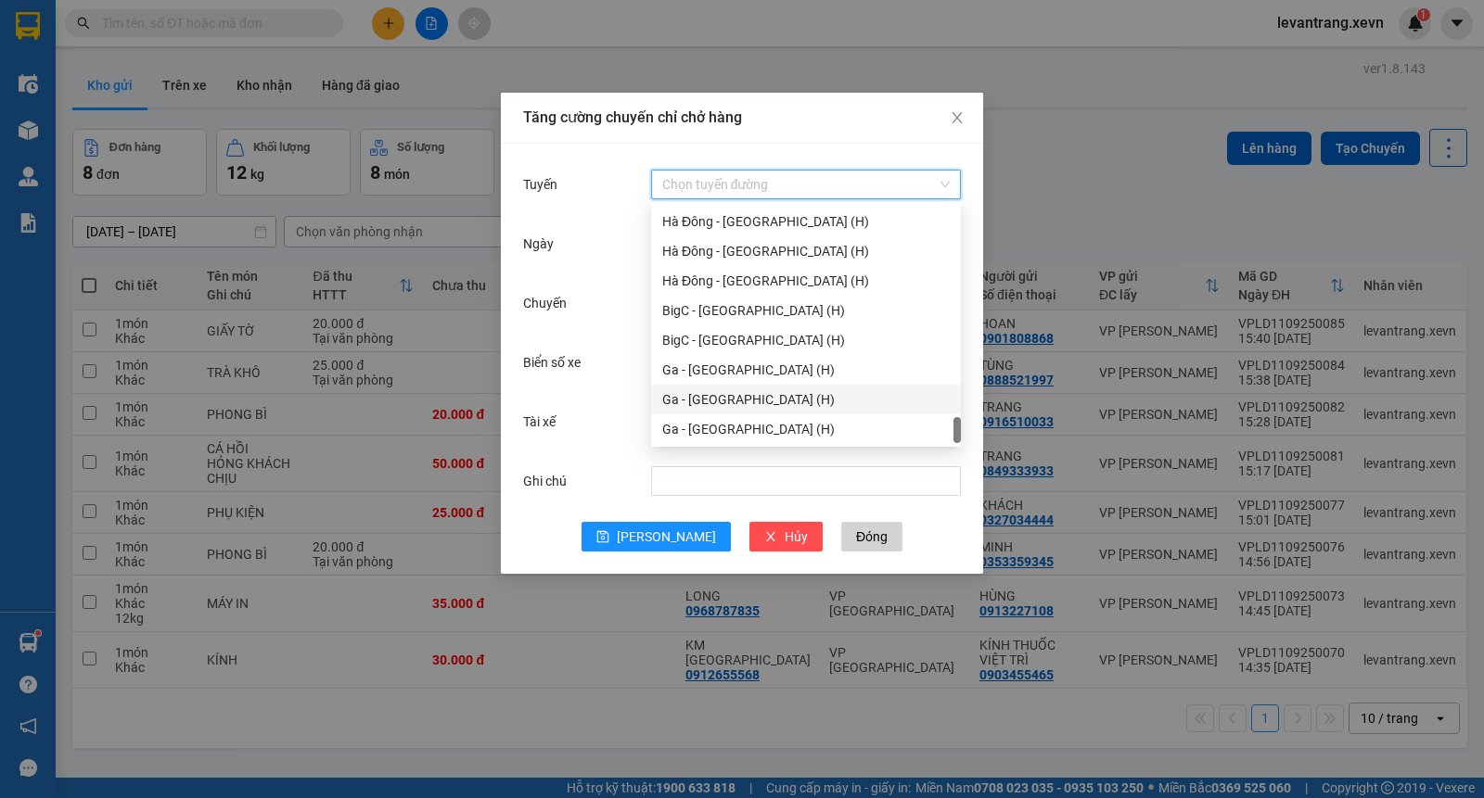
click at [696, 402] on div "Ga - [GEOGRAPHIC_DATA] (H)" at bounding box center [805, 399] width 287 height 20
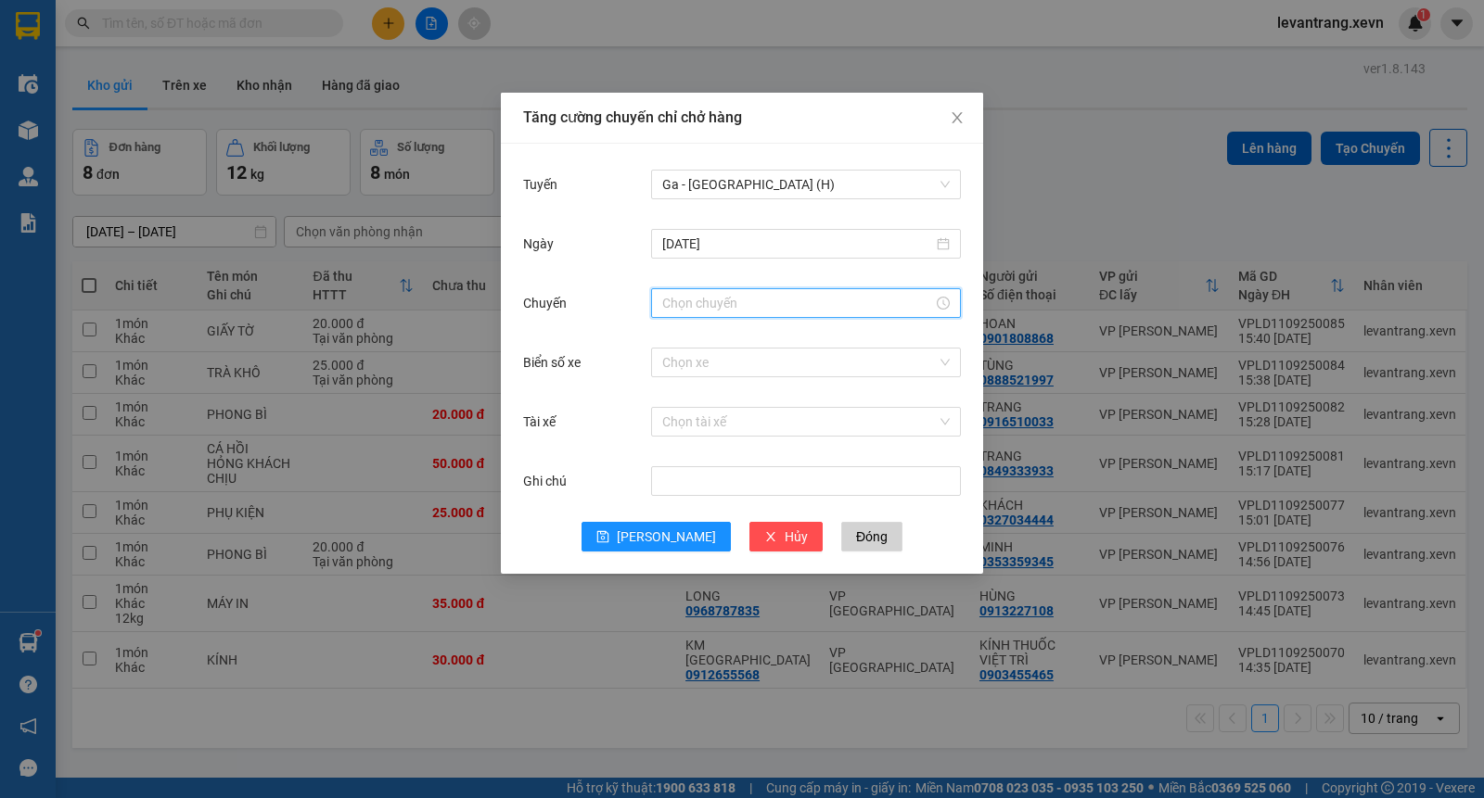
click at [718, 301] on input "Chuyến" at bounding box center [797, 303] width 271 height 20
click at [670, 373] on div "17" at bounding box center [677, 368] width 52 height 26
type input "17:00"
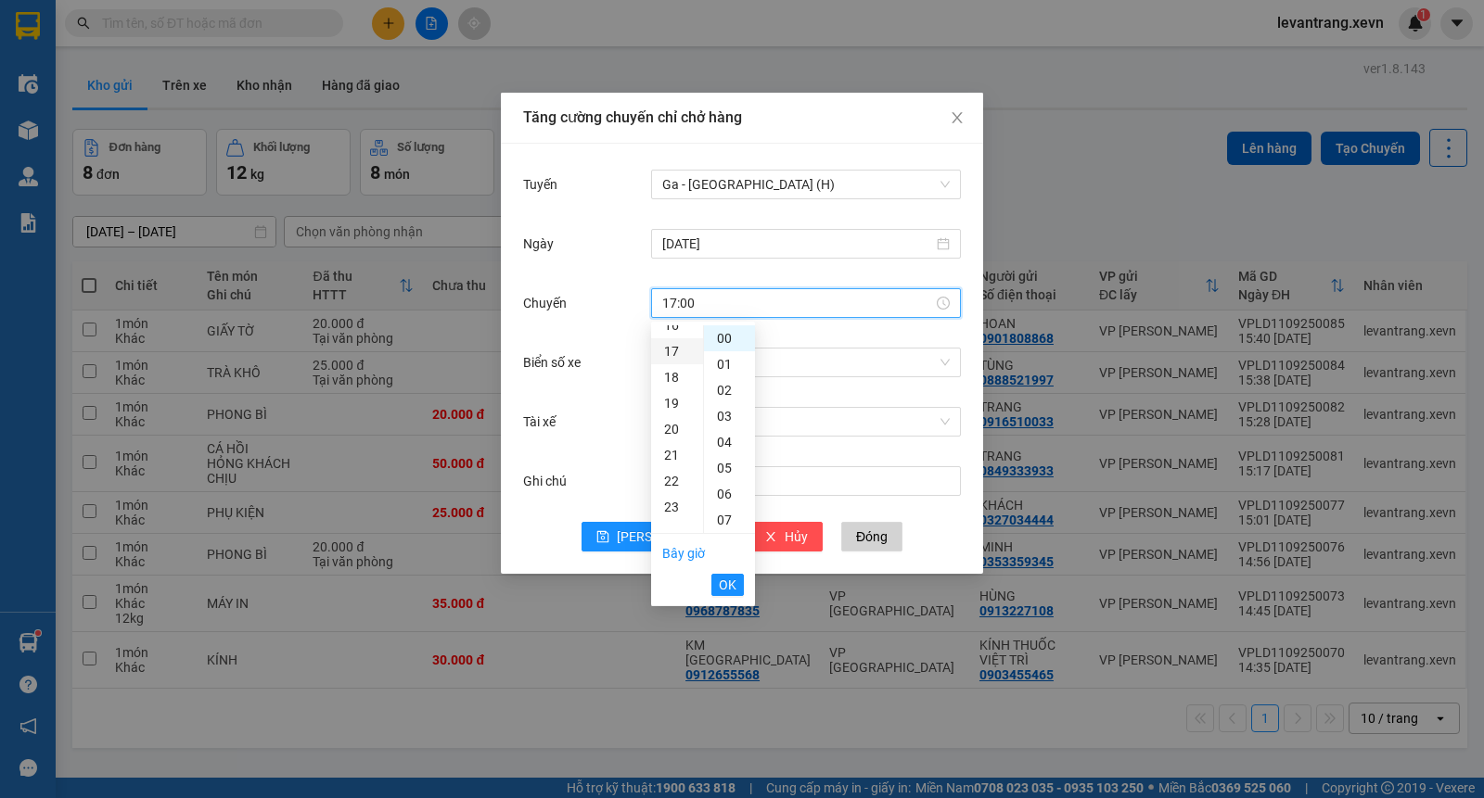
scroll to position [441, 0]
click at [720, 587] on span "OK" at bounding box center [728, 585] width 18 height 20
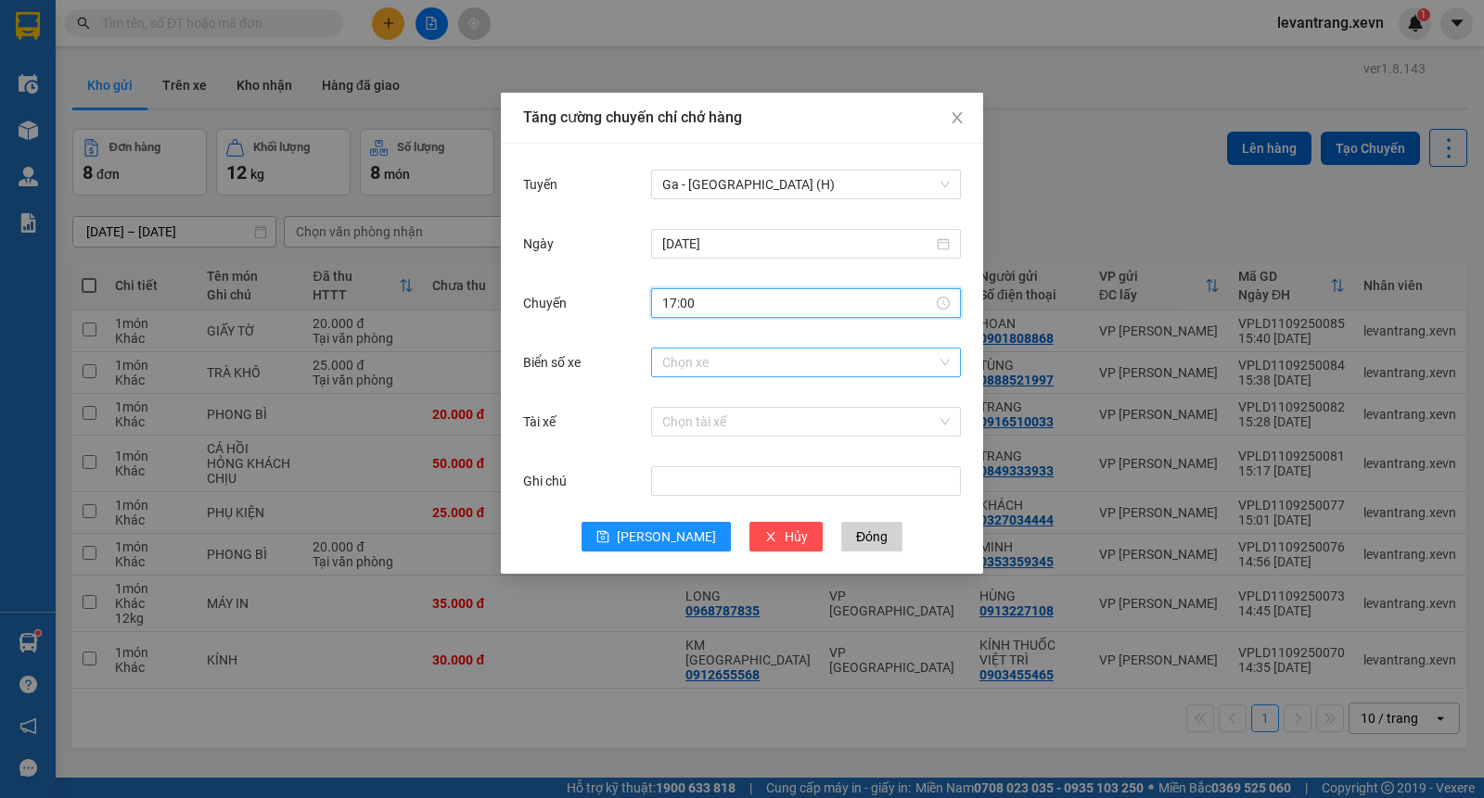
click at [765, 367] on input "Biển số xe" at bounding box center [799, 363] width 275 height 28
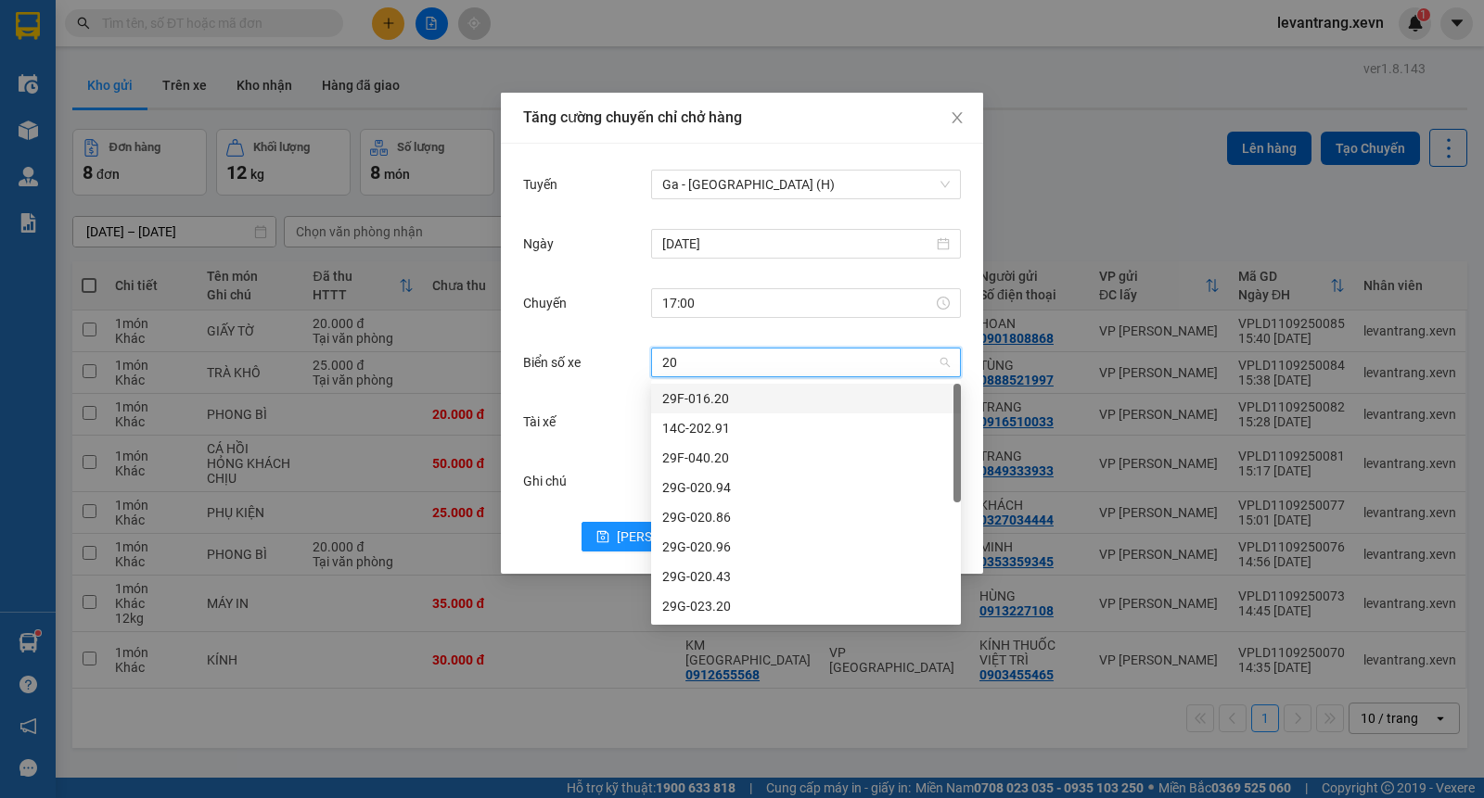
type input "2"
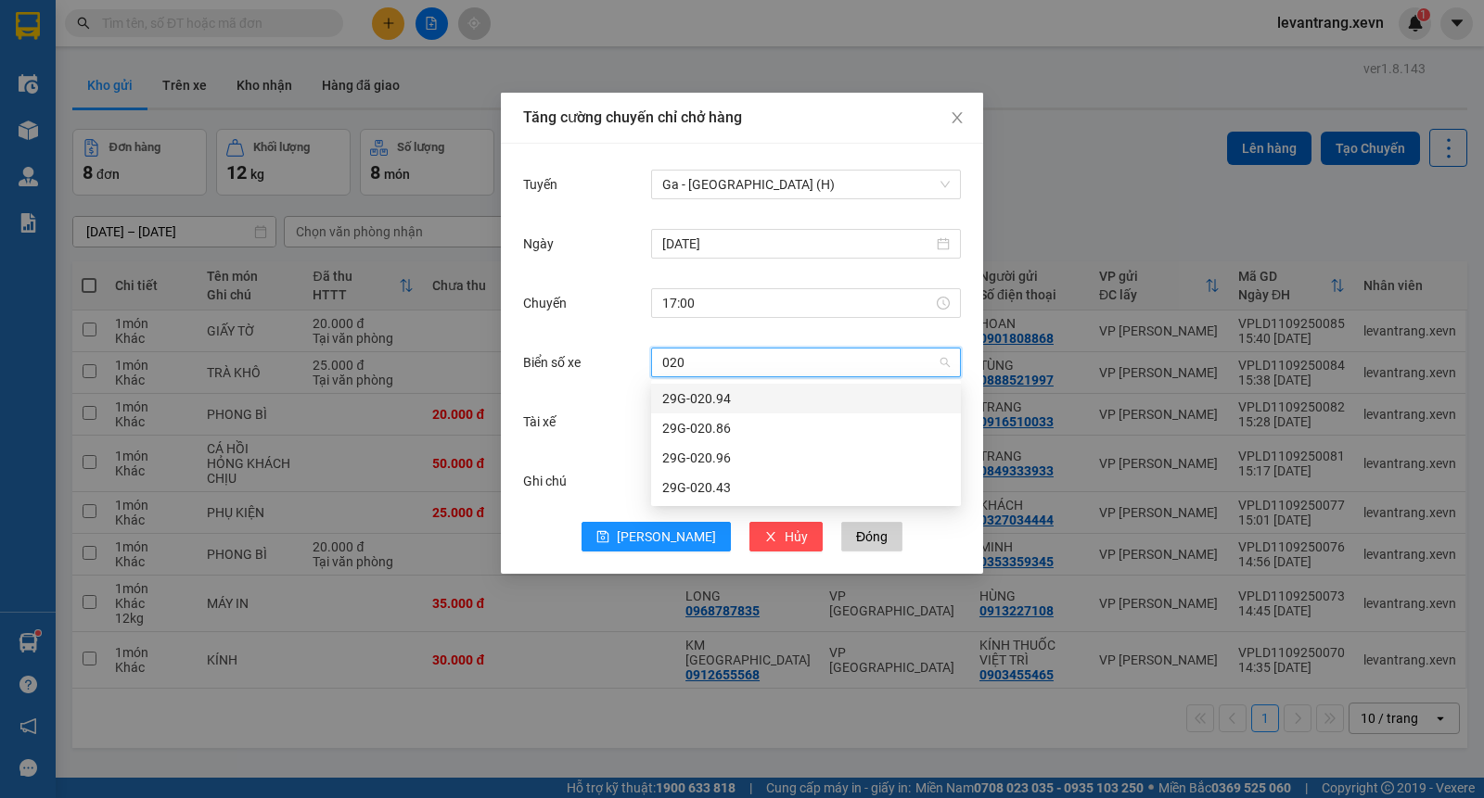
click at [670, 367] on input "020" at bounding box center [799, 363] width 275 height 28
type input "0.20"
click at [683, 411] on div "29F-040.20" at bounding box center [806, 399] width 310 height 30
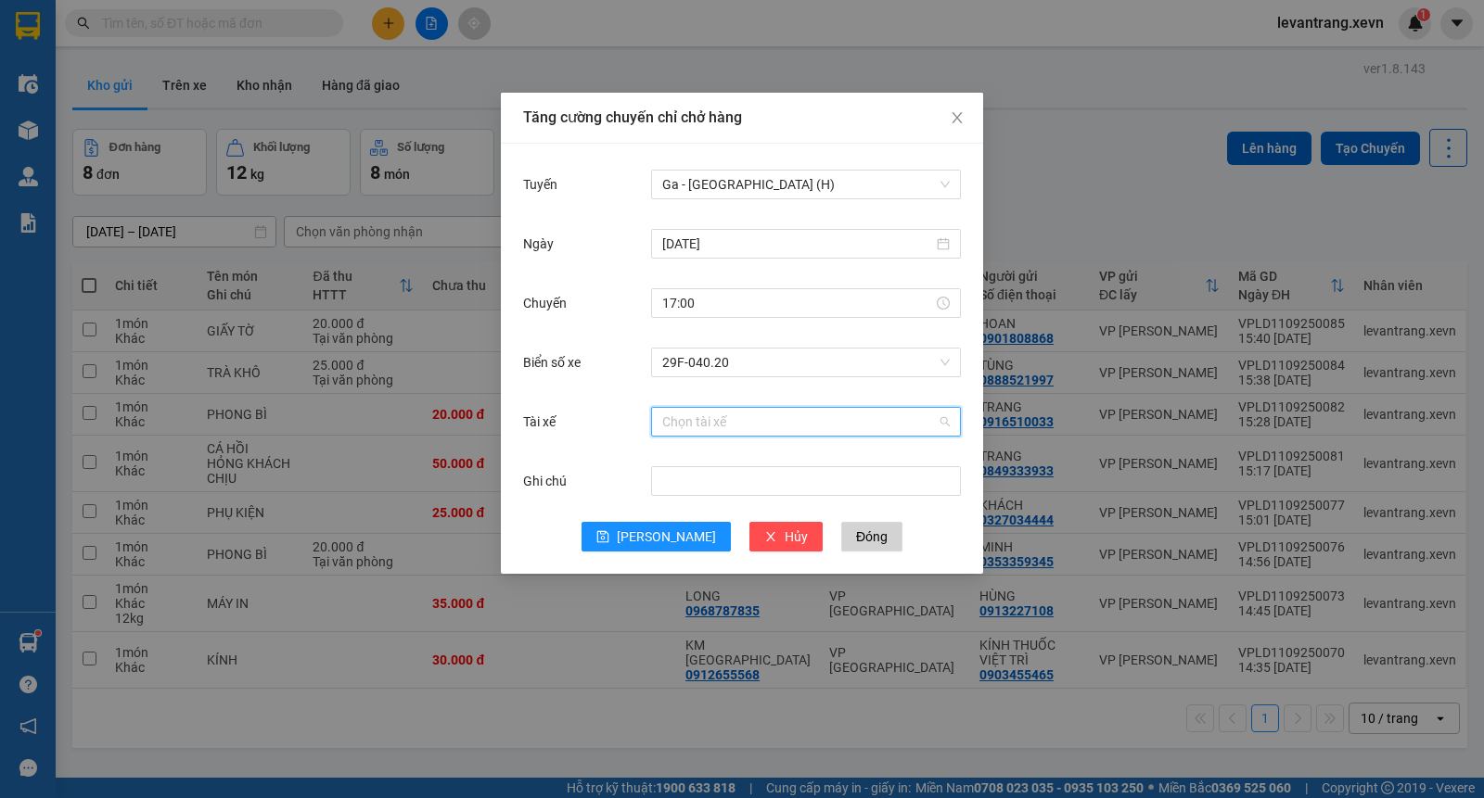
click at [687, 429] on input "Tài xế" at bounding box center [799, 422] width 275 height 28
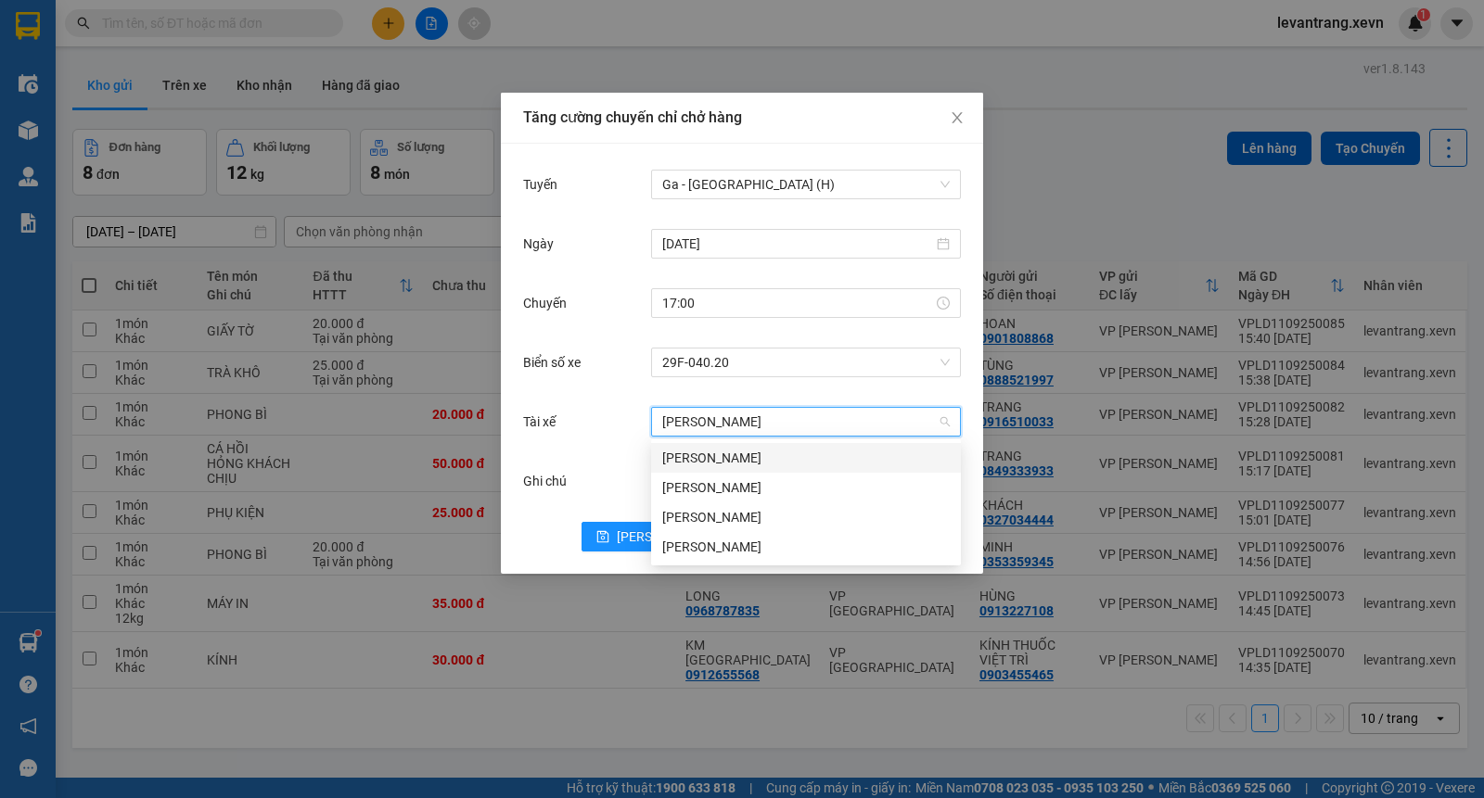
type input "[PERSON_NAME]"
click at [706, 469] on div "[PERSON_NAME]" at bounding box center [806, 458] width 310 height 30
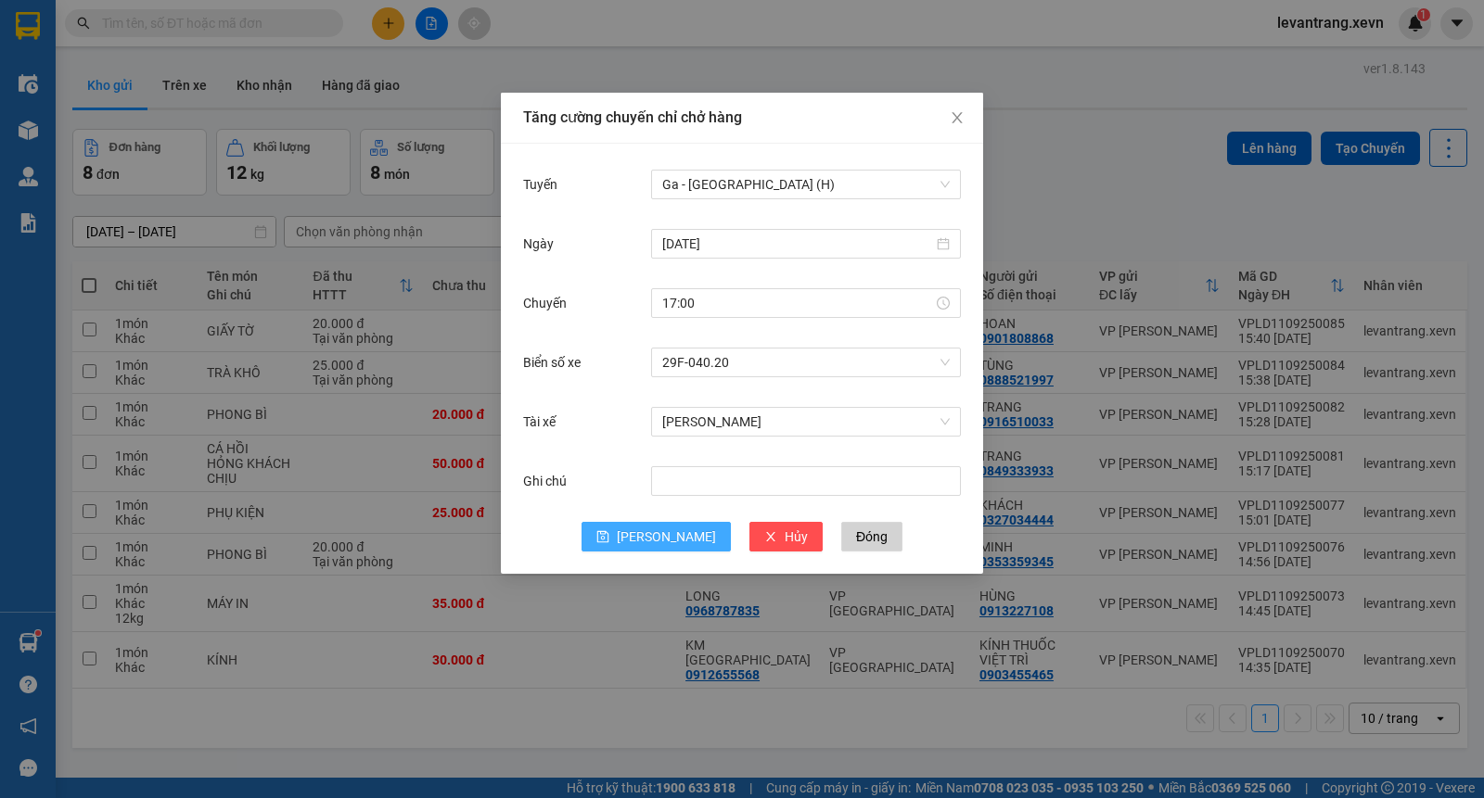
click at [646, 530] on button "[PERSON_NAME]" at bounding box center [655, 537] width 149 height 30
click at [950, 108] on span "Close" at bounding box center [957, 119] width 52 height 52
